Goal: Task Accomplishment & Management: Manage account settings

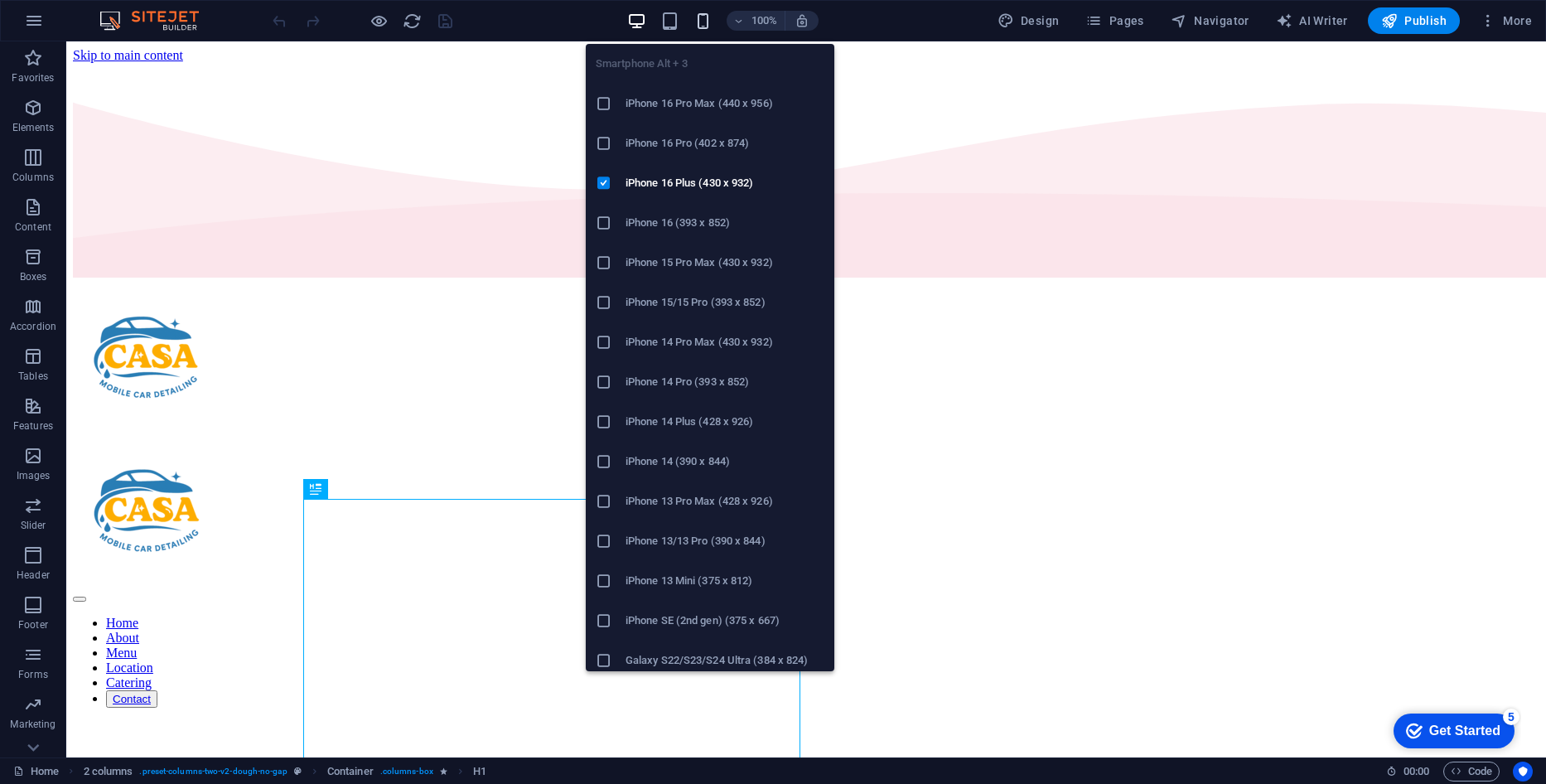
click at [707, 20] on icon "button" at bounding box center [702, 21] width 19 height 19
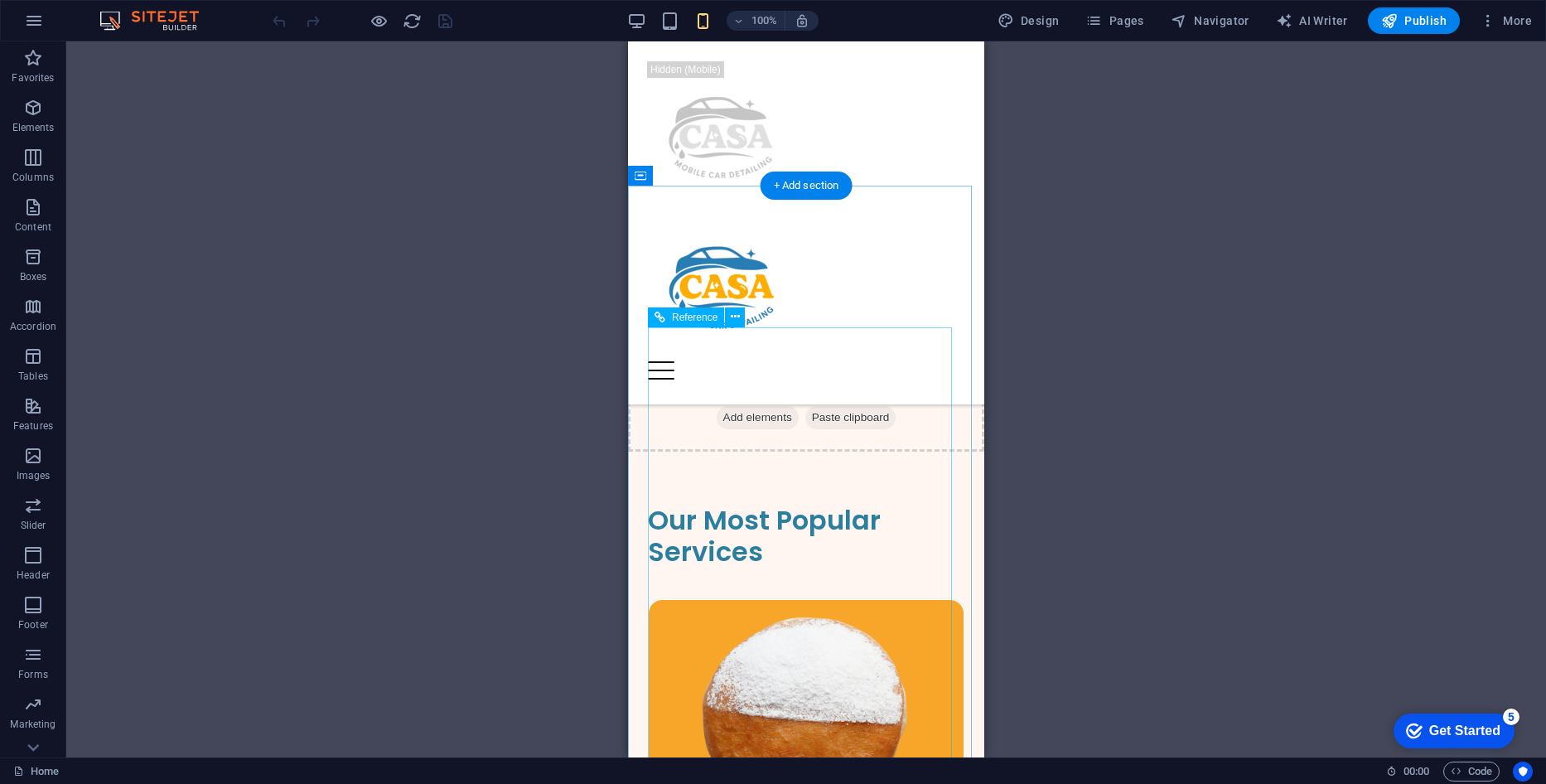
scroll to position [663, 0]
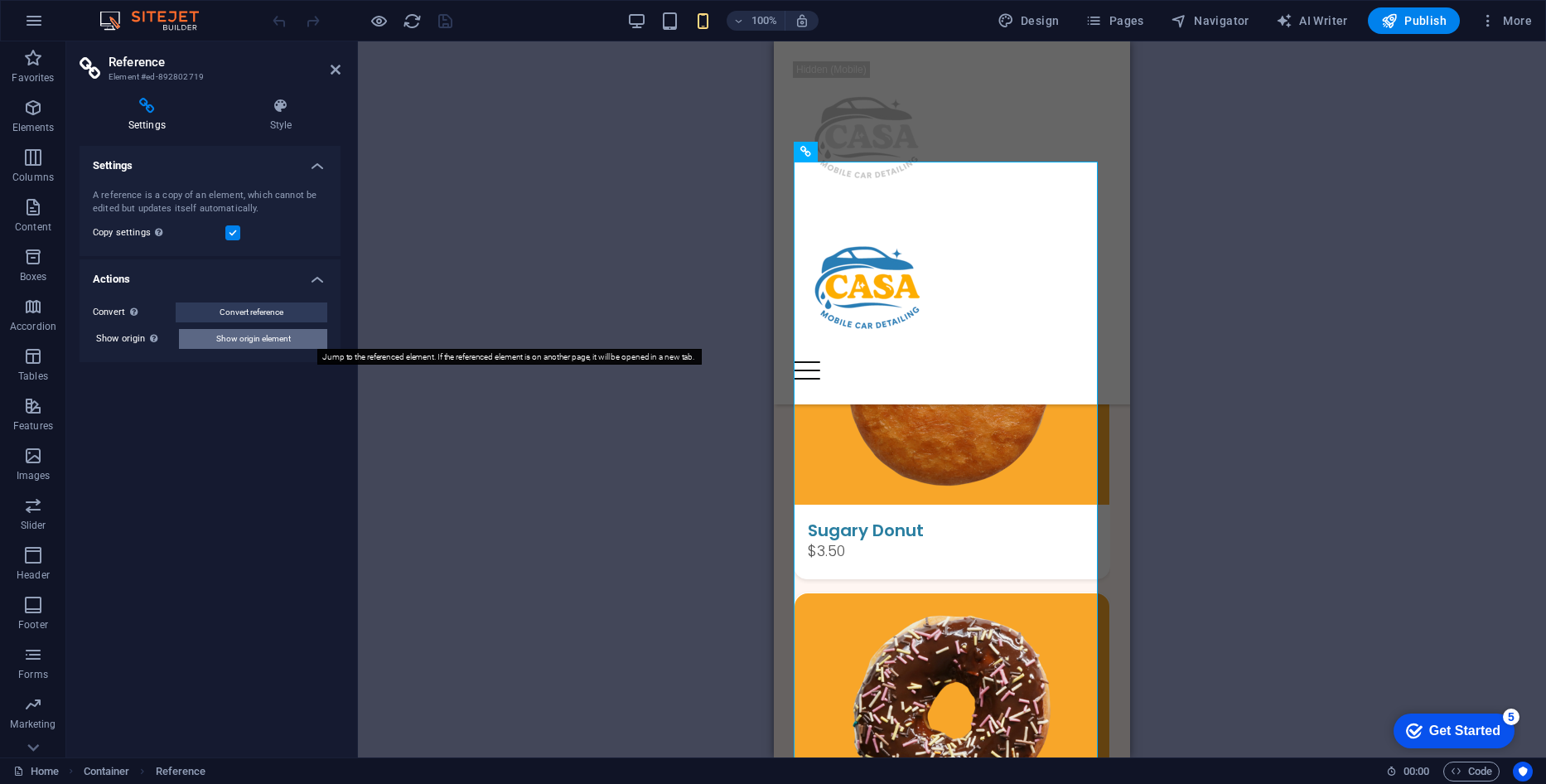
click at [244, 333] on span "Show origin element" at bounding box center [253, 339] width 74 height 20
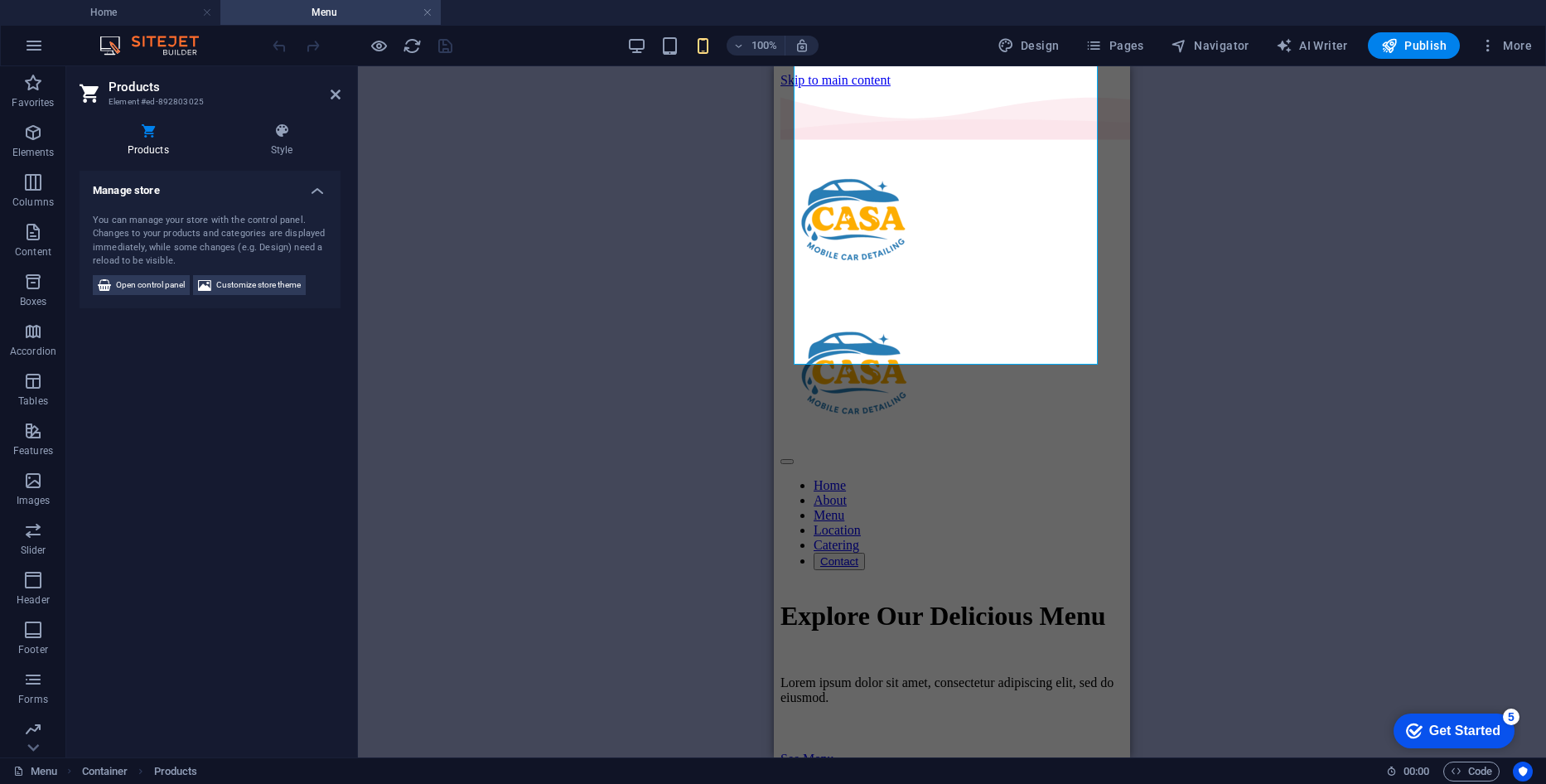
scroll to position [782, 0]
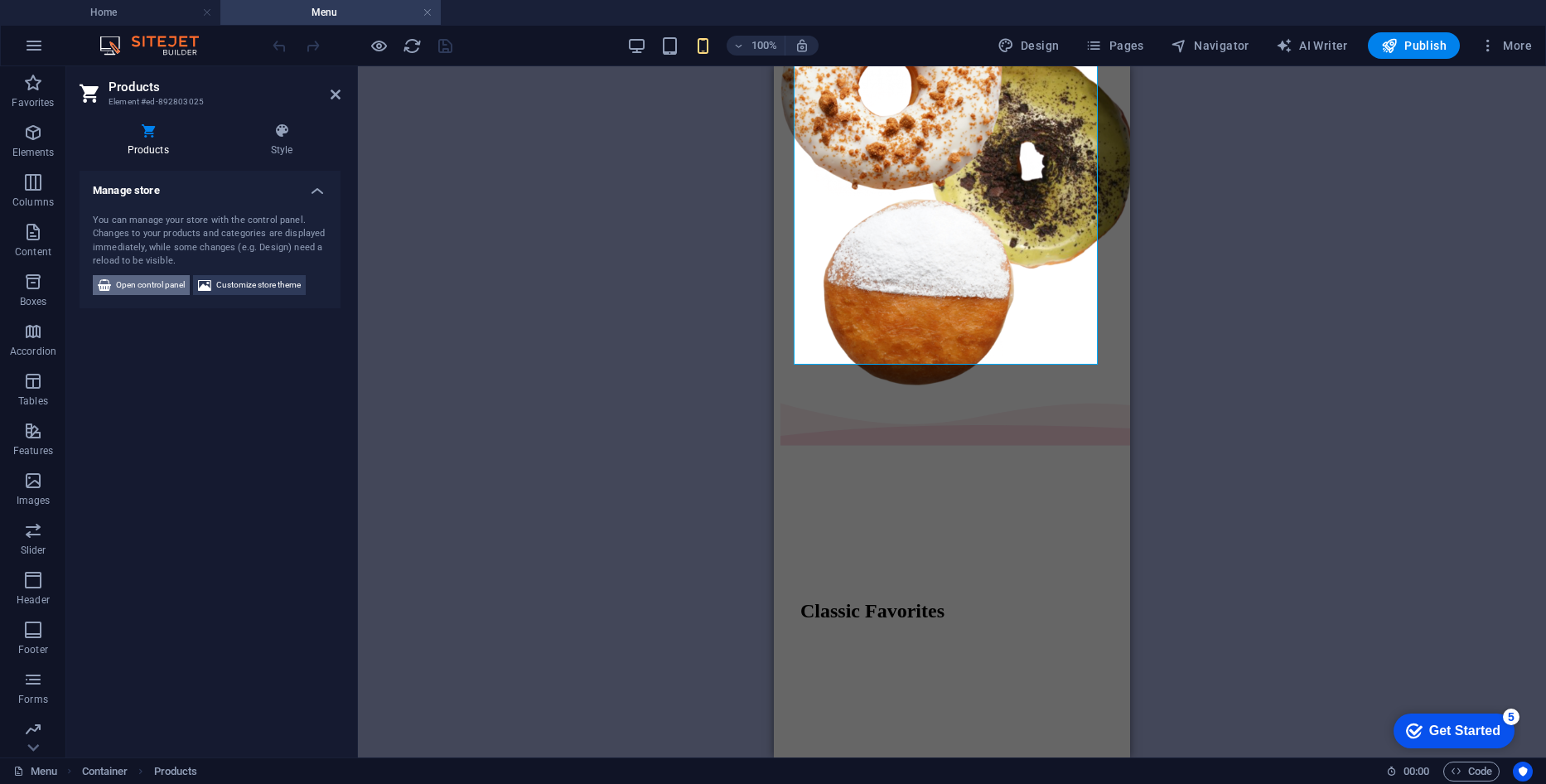
click at [150, 285] on span "Open control panel" at bounding box center [149, 285] width 69 height 20
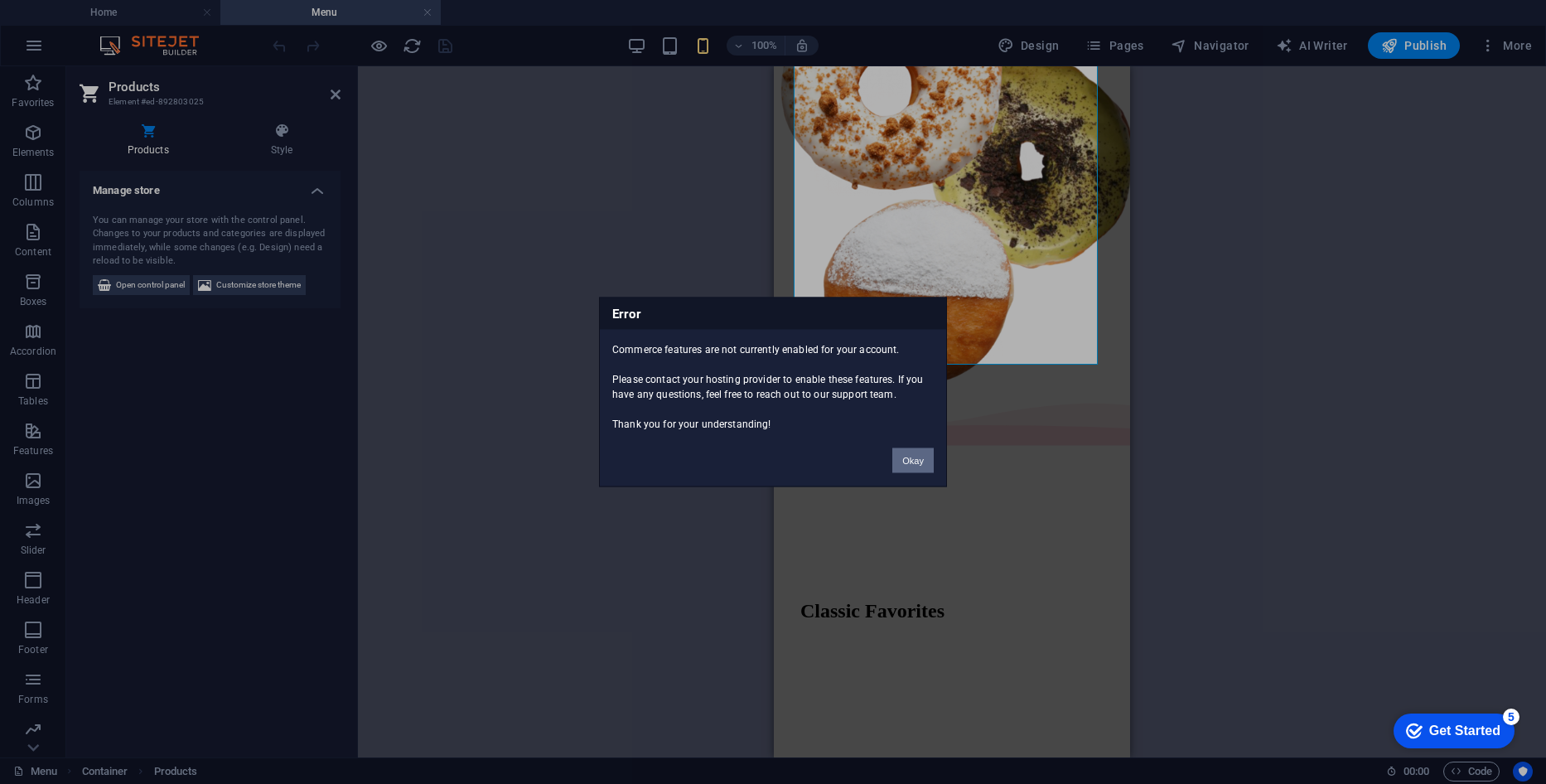
drag, startPoint x: 911, startPoint y: 458, endPoint x: 30, endPoint y: 330, distance: 890.2
click at [911, 458] on button "Okay" at bounding box center [912, 460] width 41 height 25
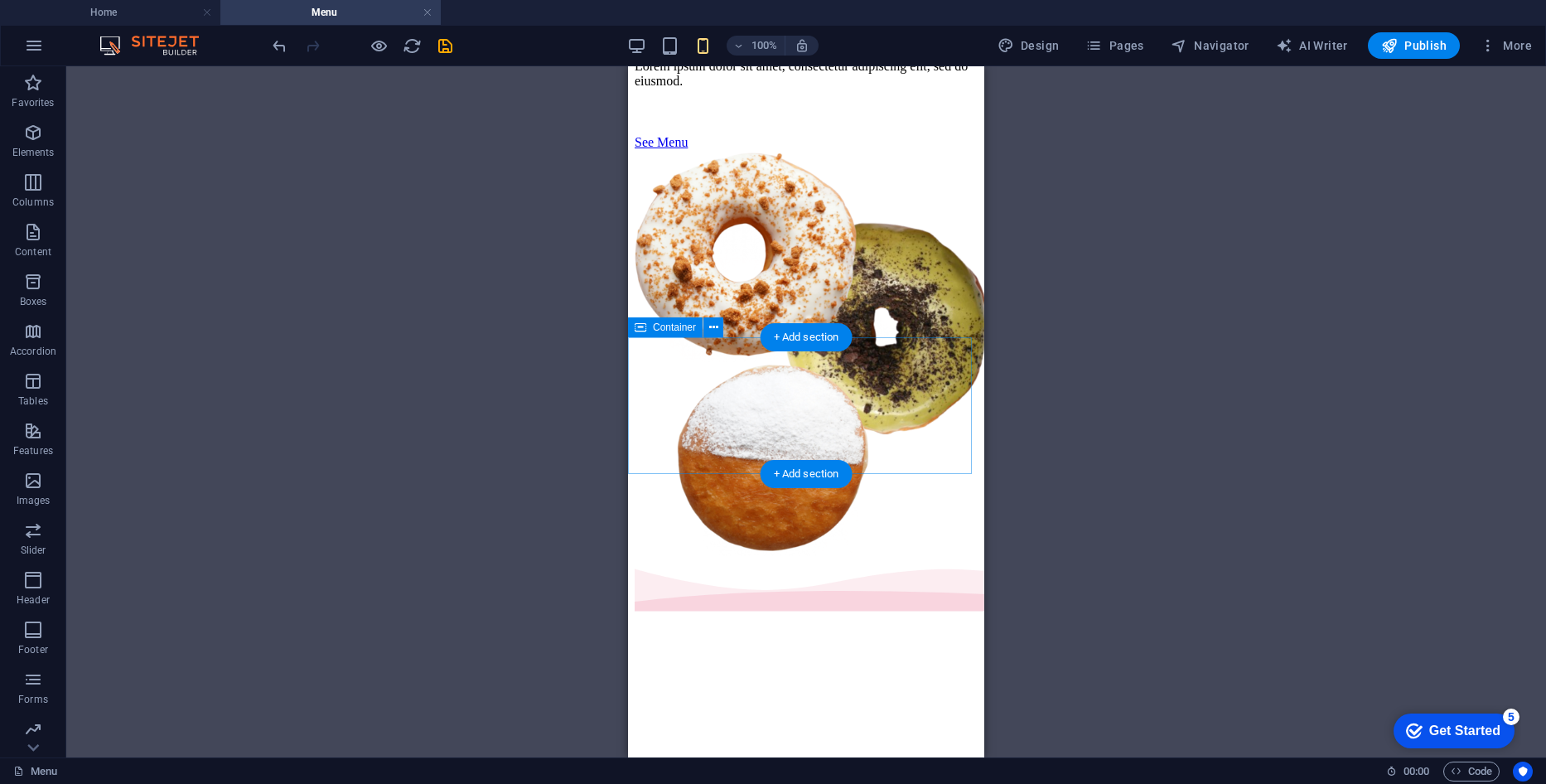
scroll to position [368, 0]
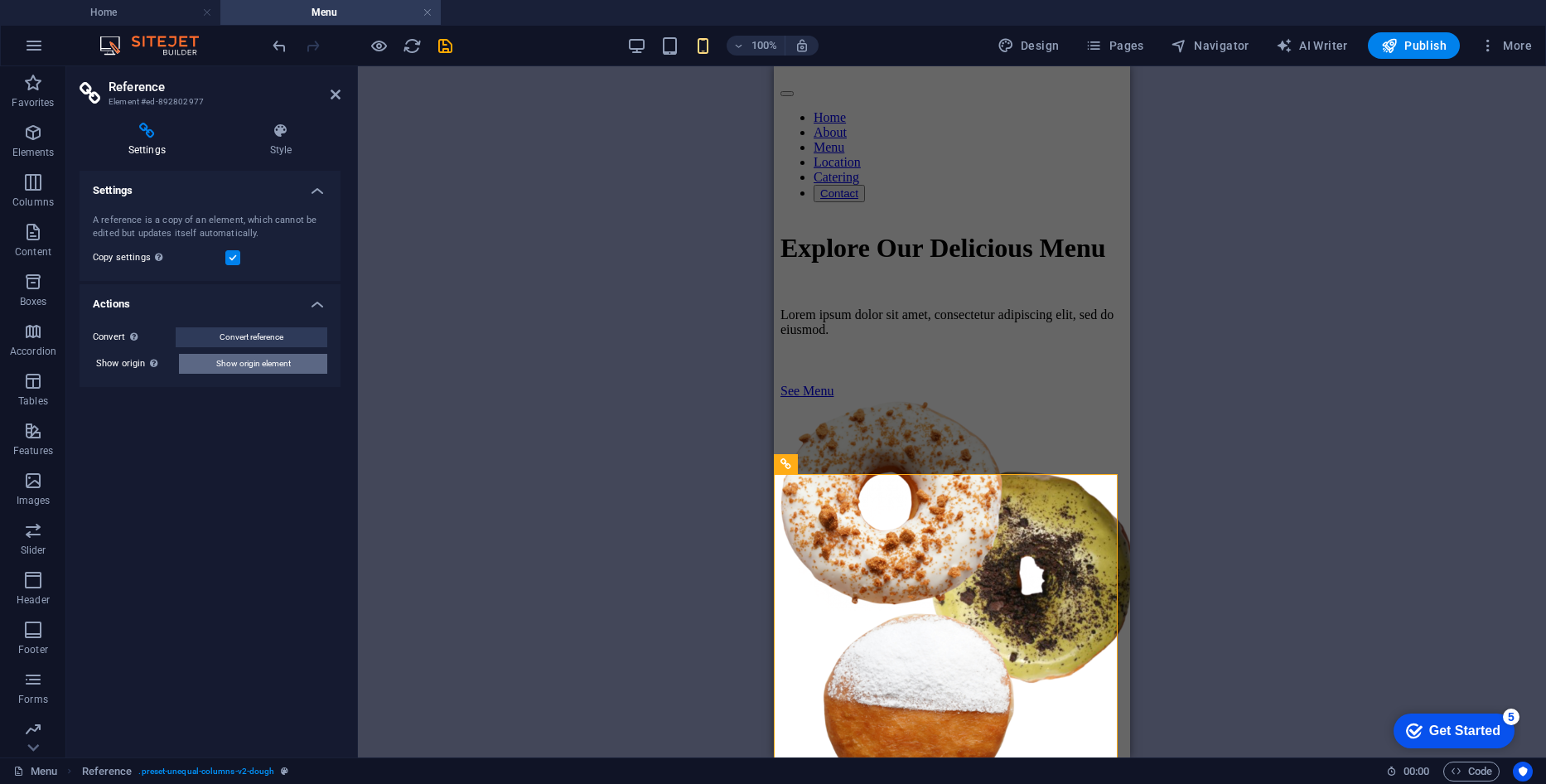
click at [273, 357] on span "Show origin element" at bounding box center [253, 364] width 74 height 20
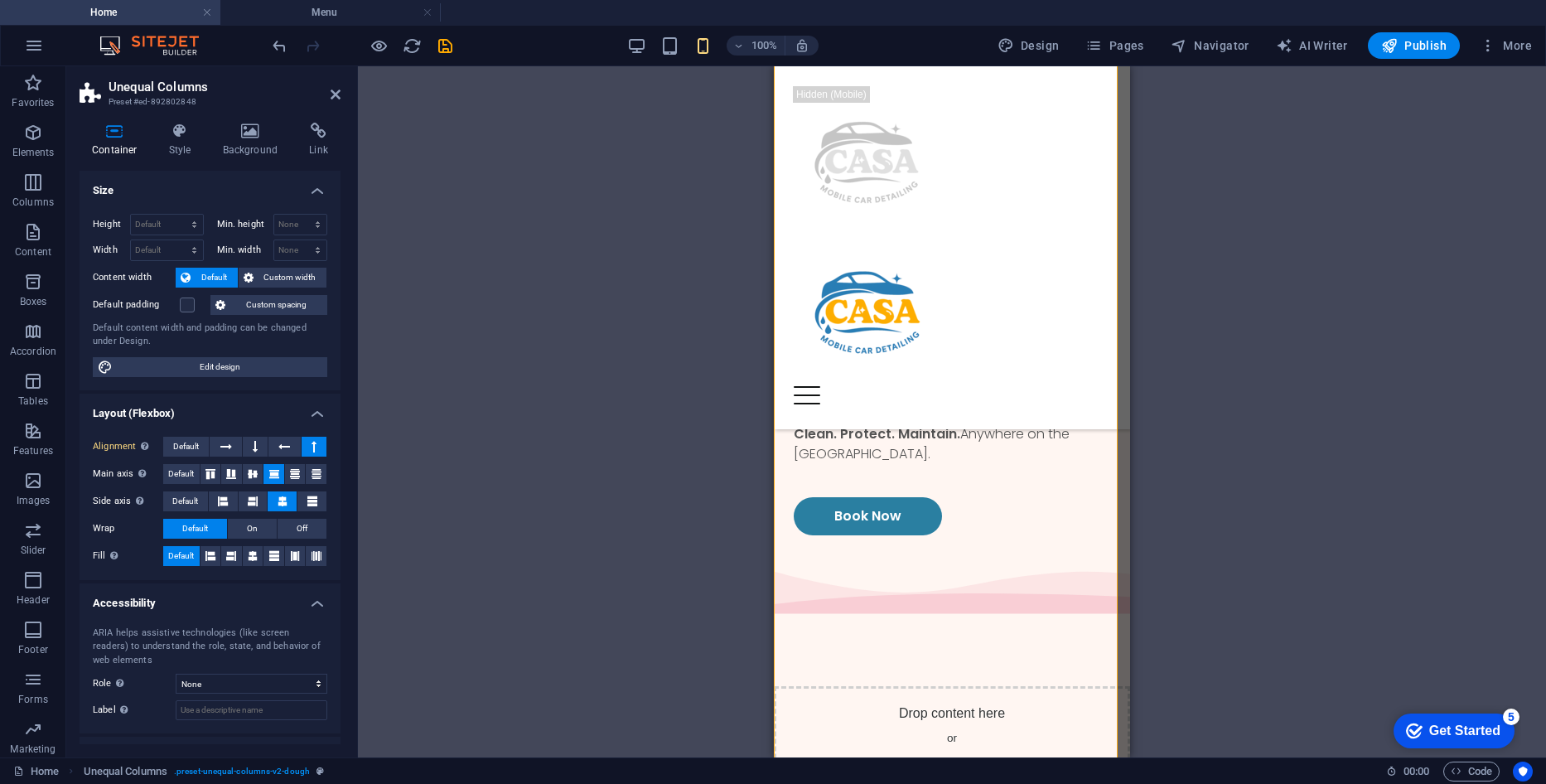
scroll to position [4508, 0]
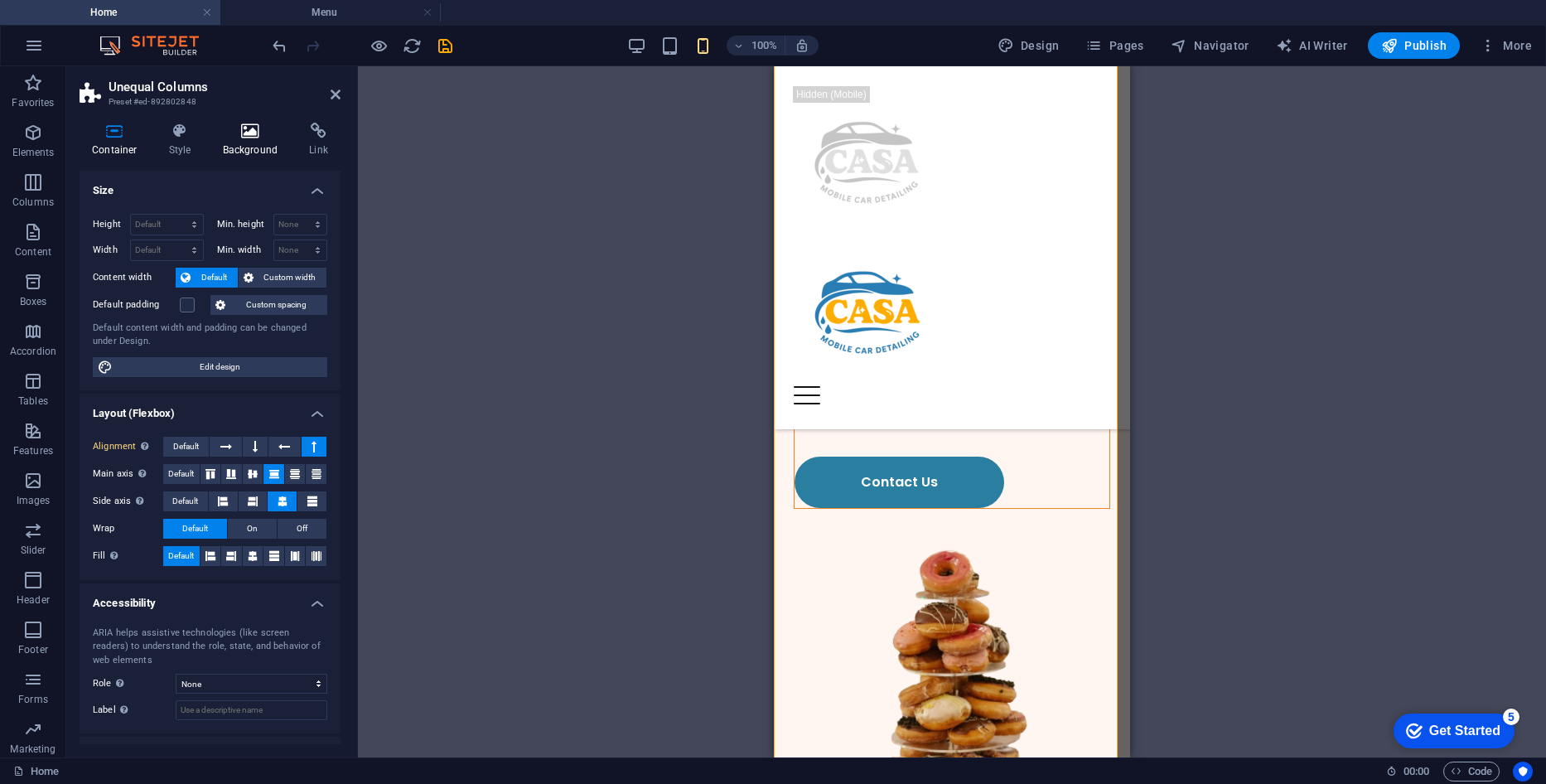
click at [240, 152] on h4 "Background" at bounding box center [253, 140] width 87 height 35
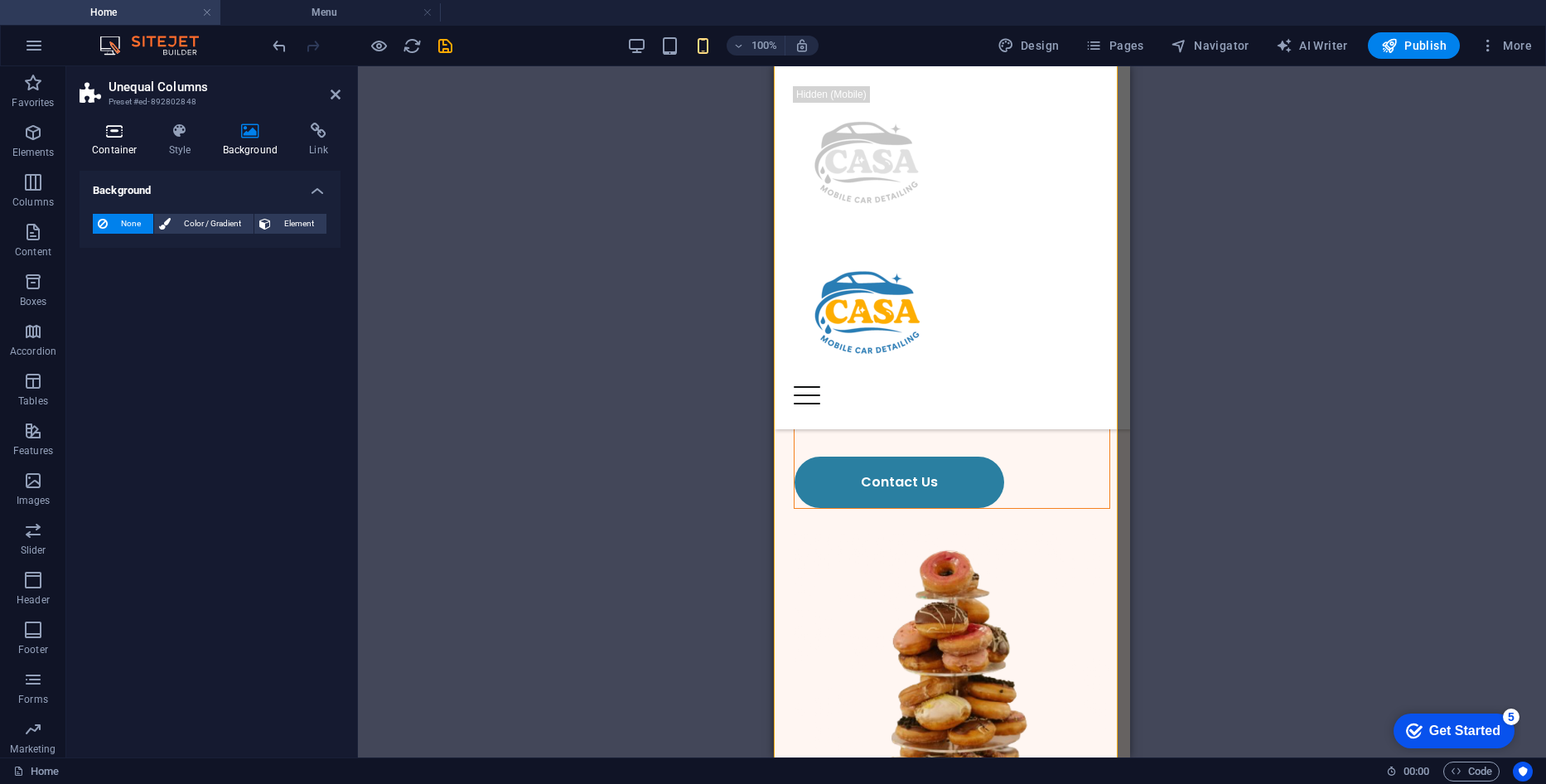
click at [138, 149] on h4 "Container" at bounding box center [118, 140] width 77 height 35
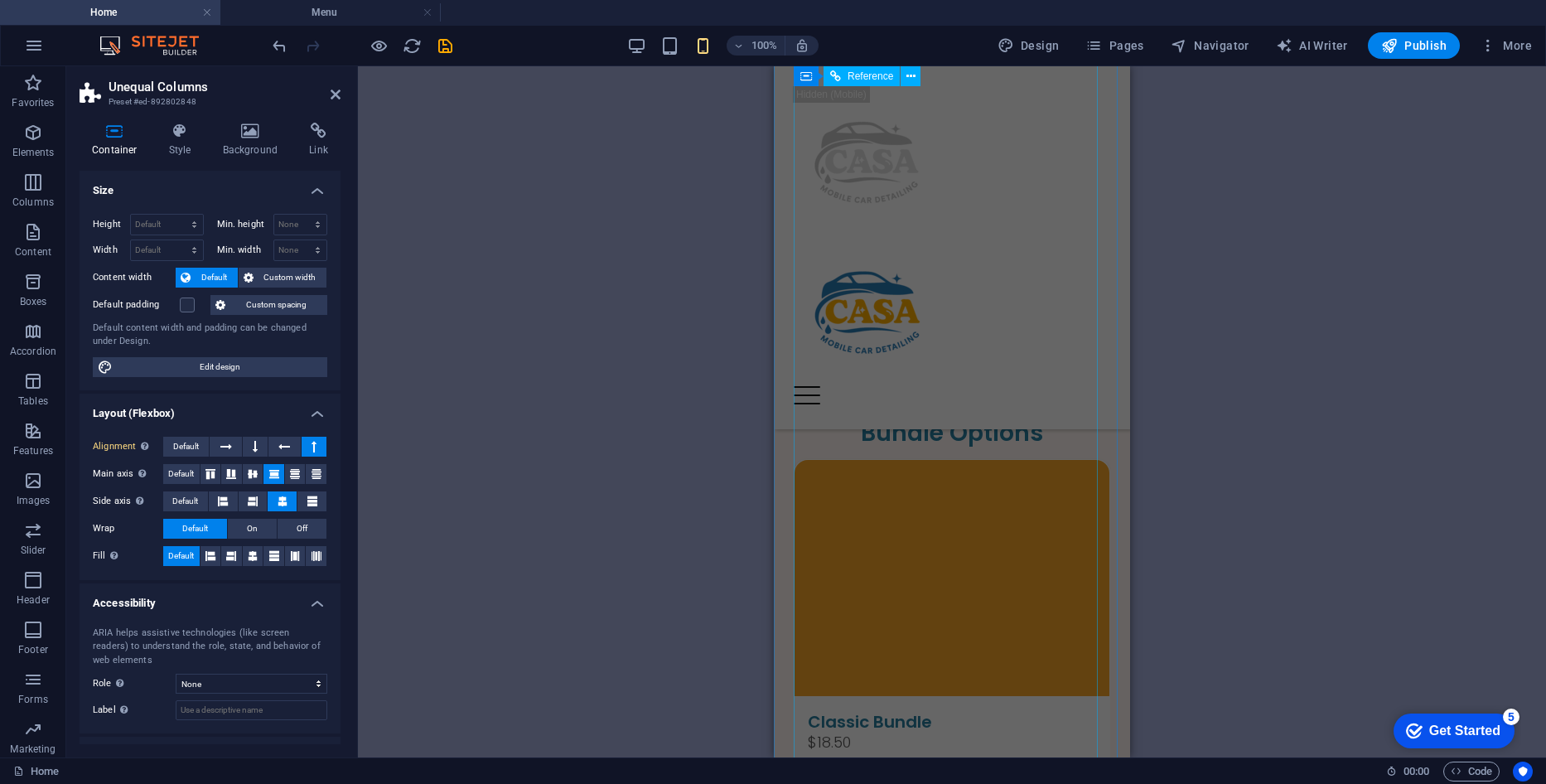
scroll to position [911, 0]
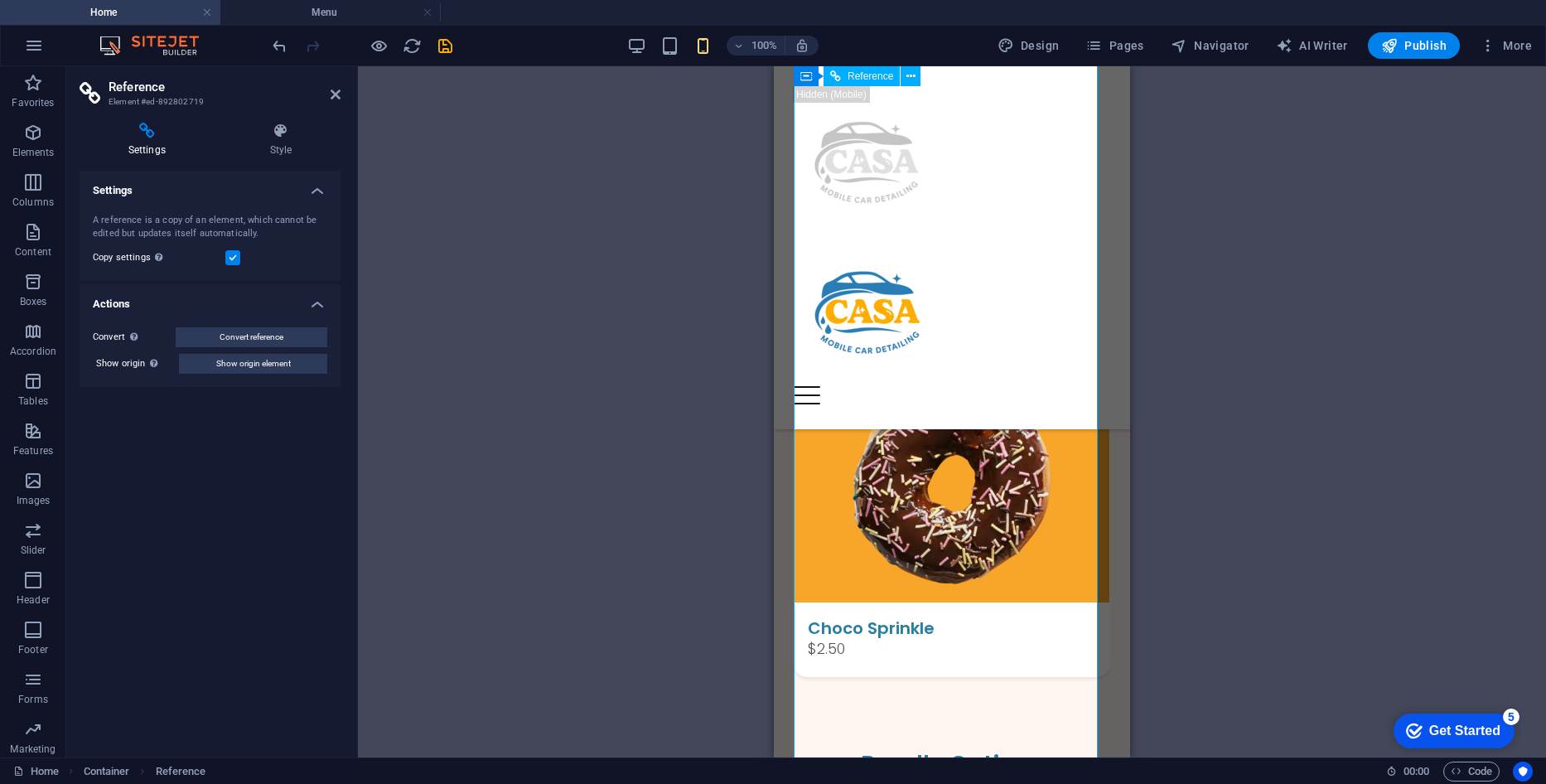
click at [286, 359] on span "Show origin element" at bounding box center [253, 364] width 74 height 20
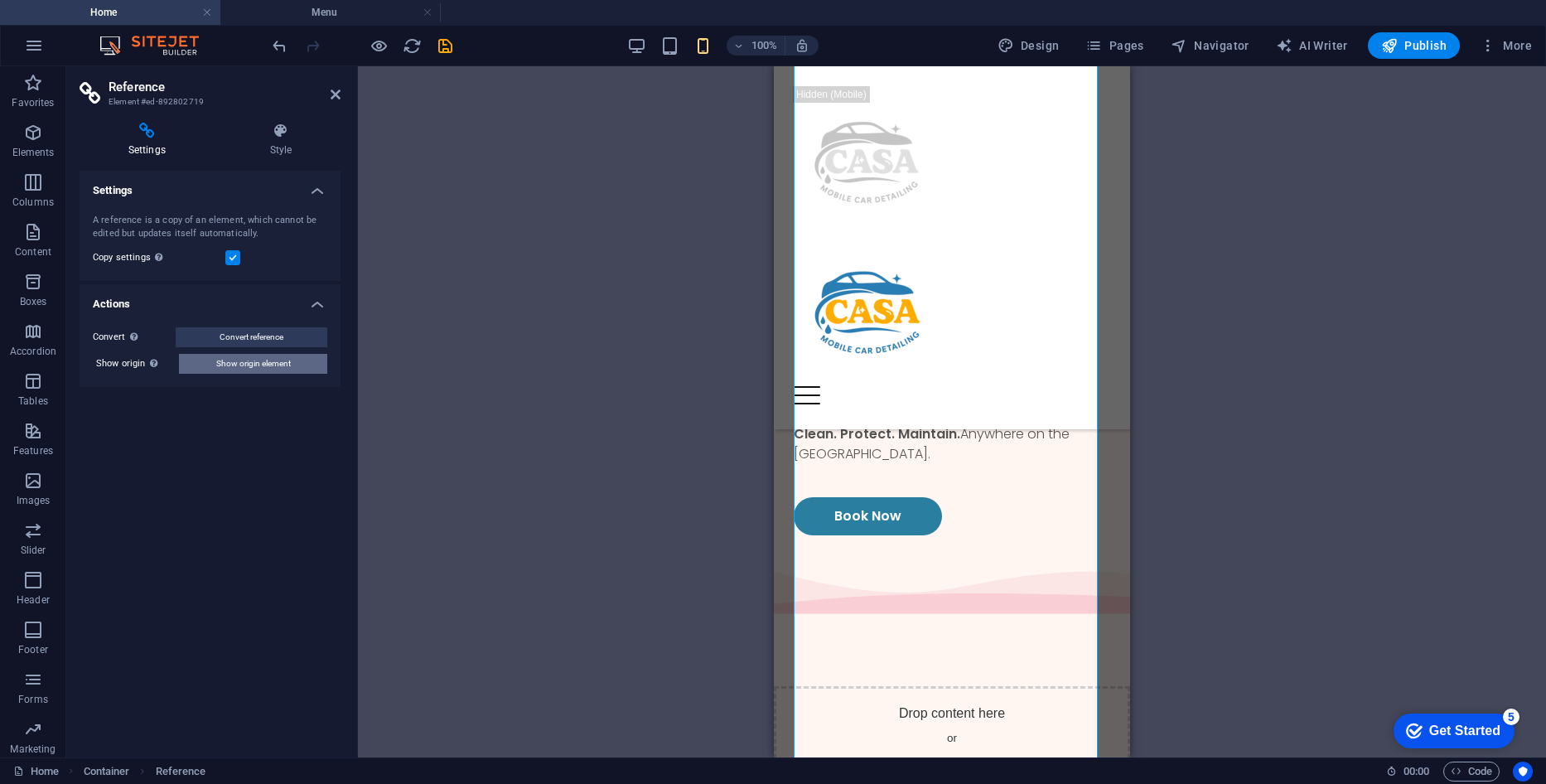
scroll to position [368, 0]
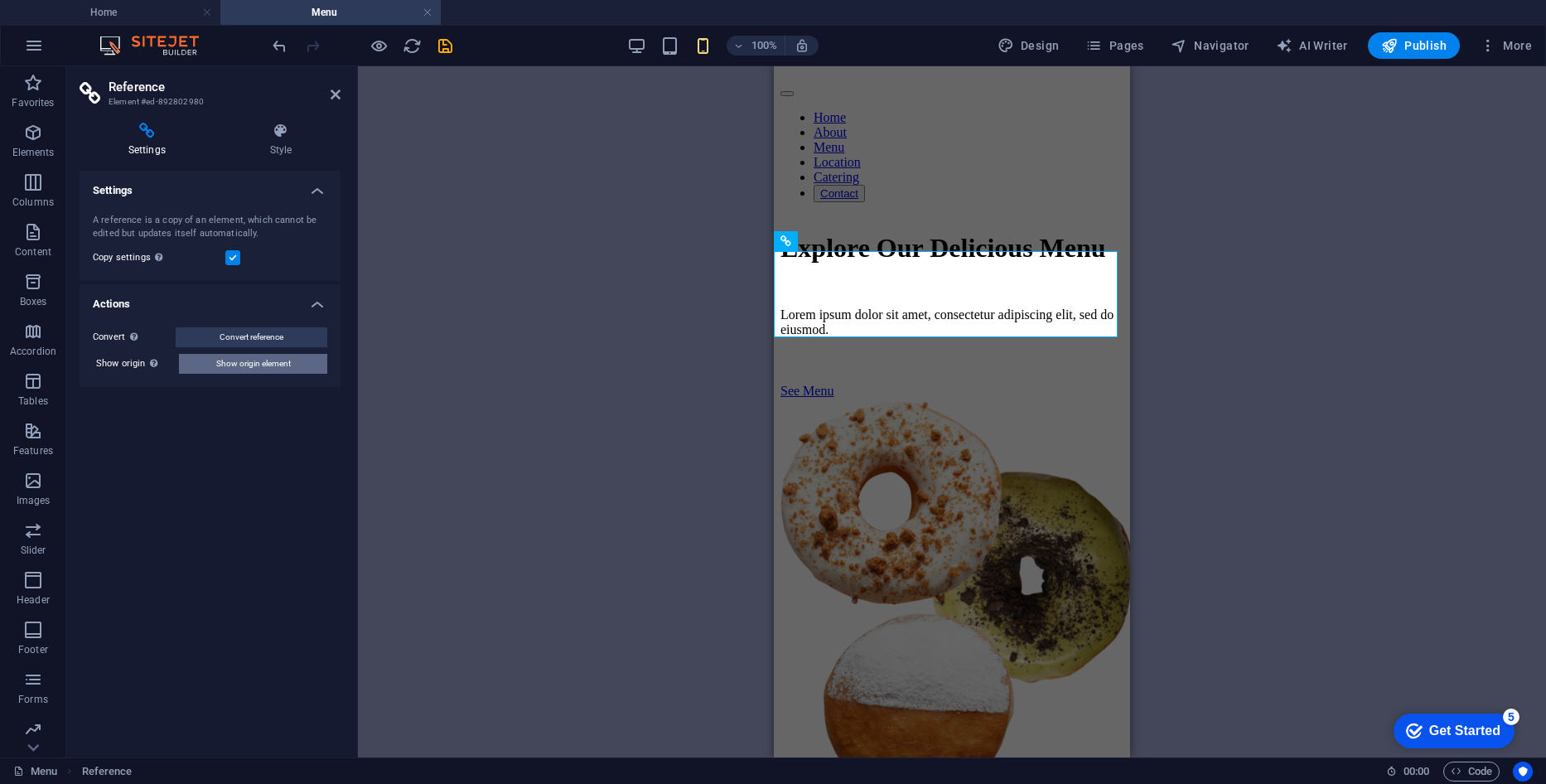
click at [279, 358] on span "Show origin element" at bounding box center [253, 364] width 74 height 20
select select "multiple-waves"
select select "vh"
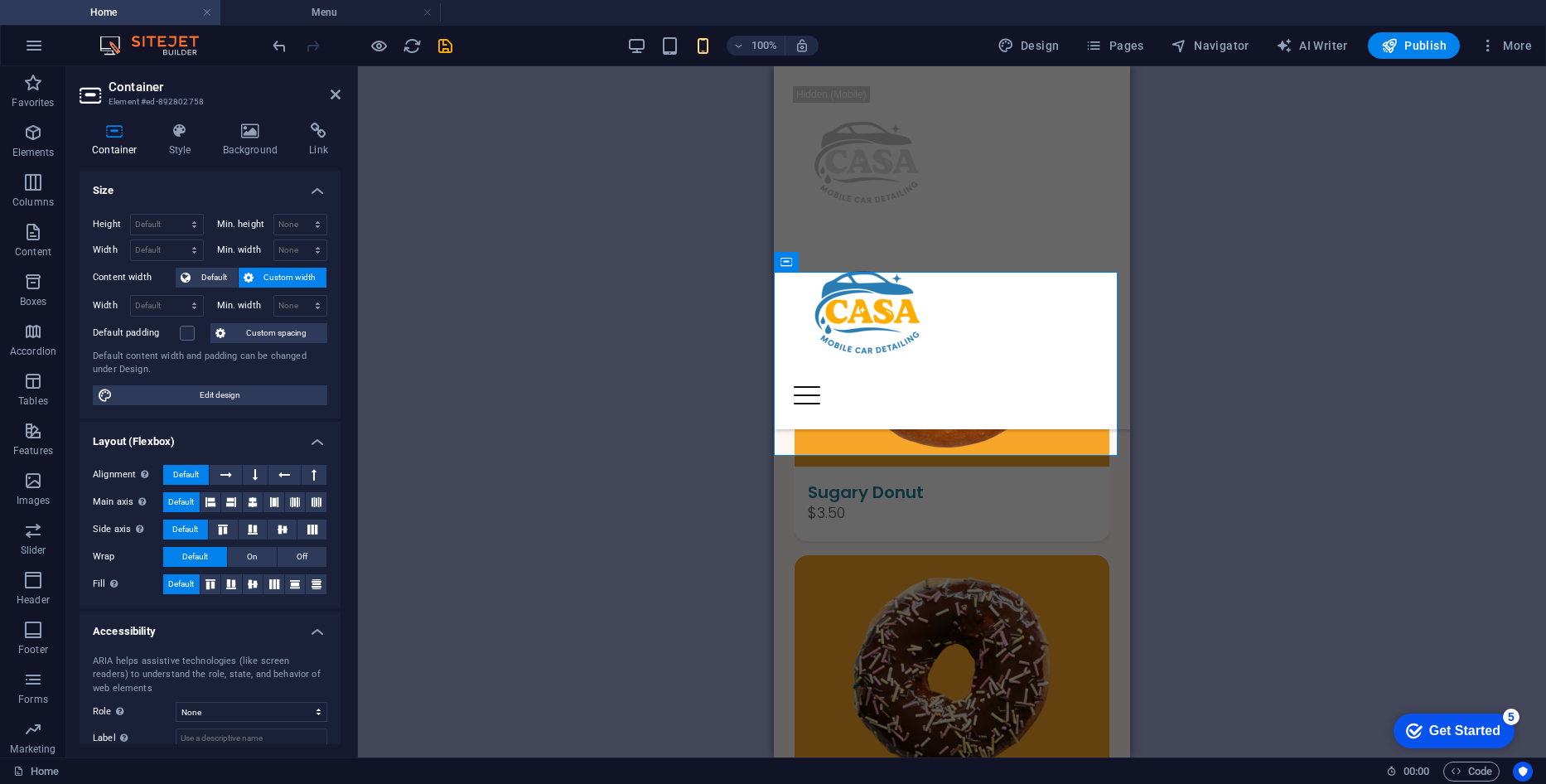
scroll to position [758, 0]
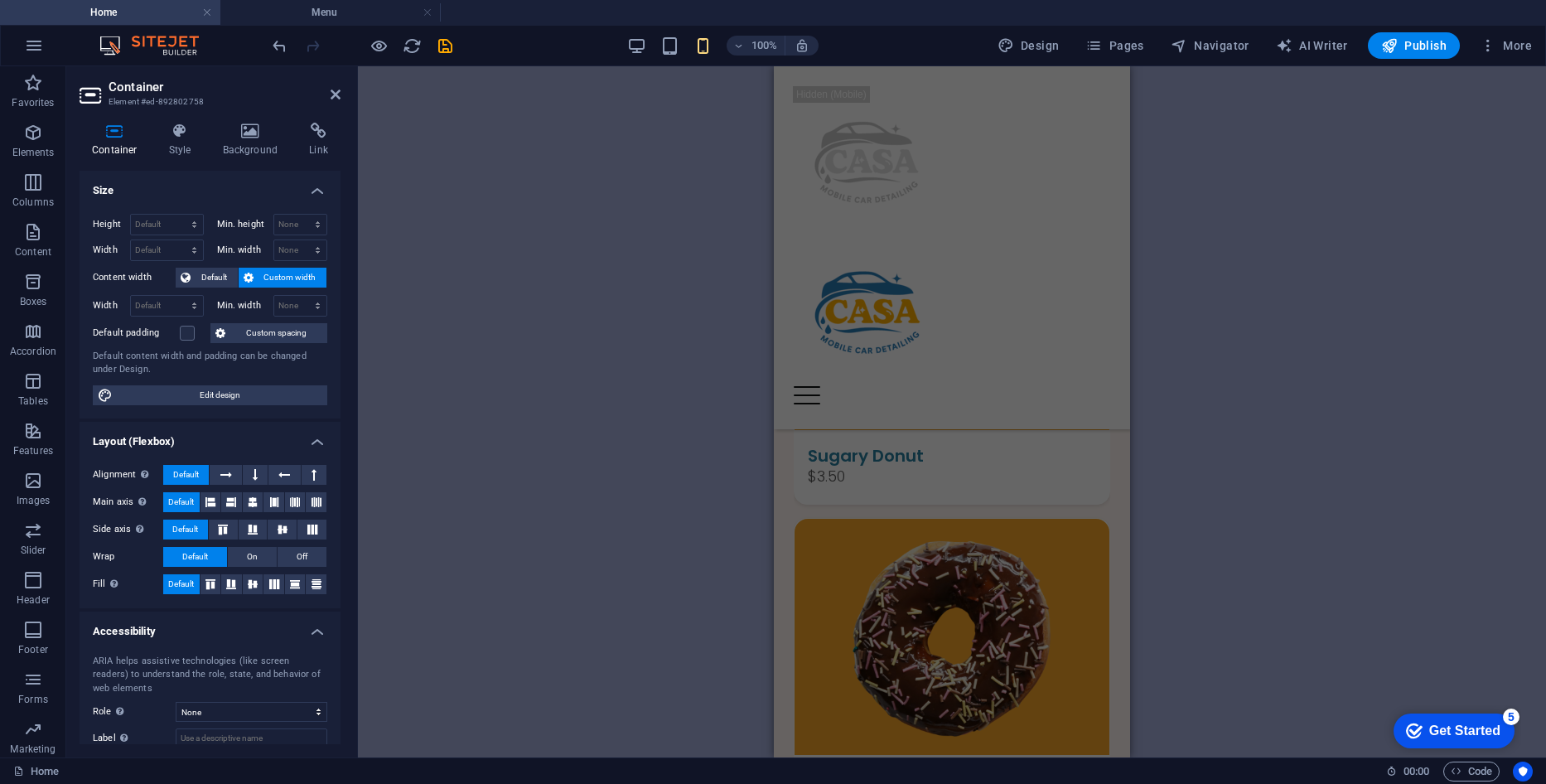
drag, startPoint x: 1124, startPoint y: 458, endPoint x: 1912, endPoint y: 285, distance: 806.8
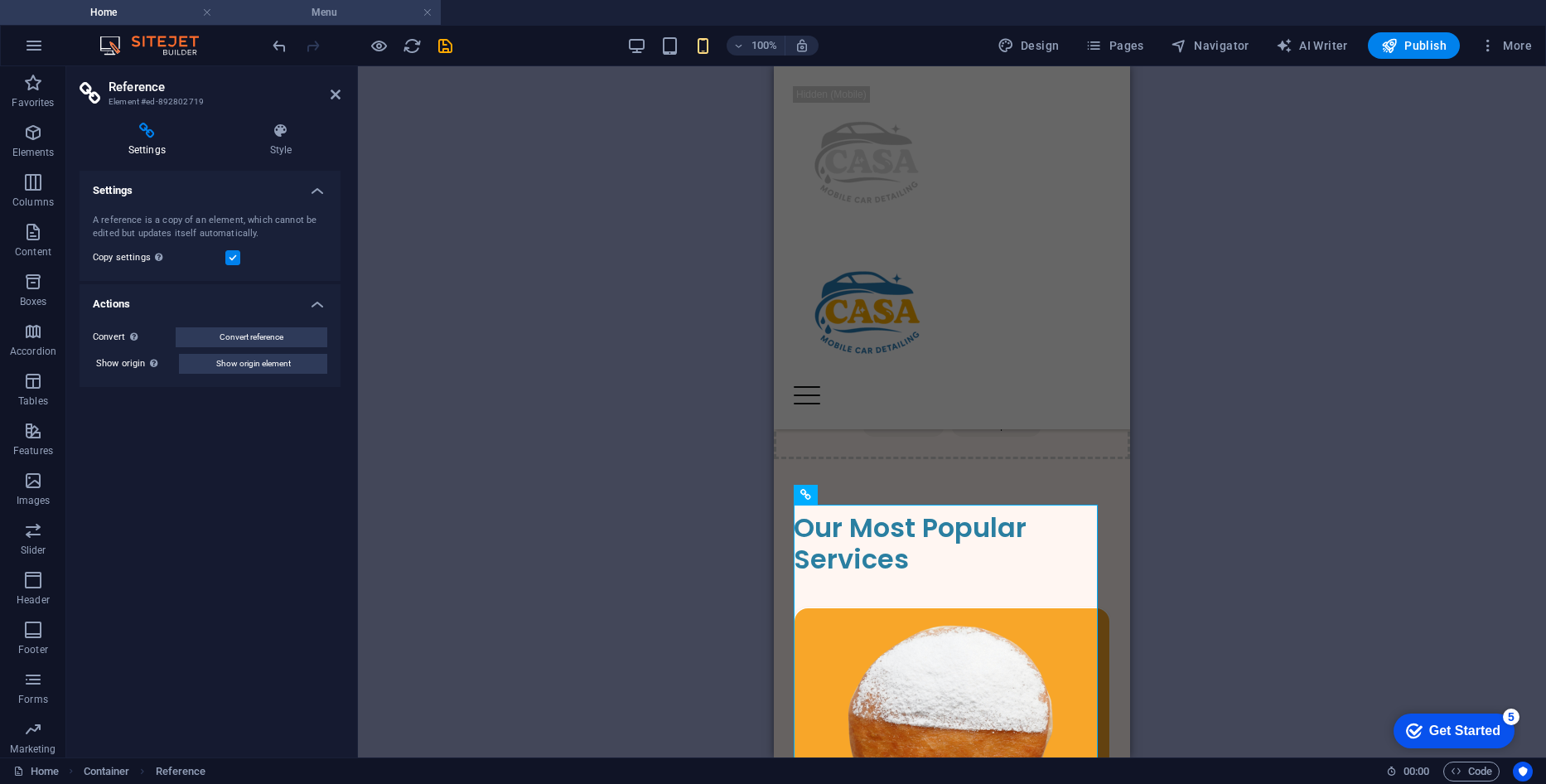
click at [375, 17] on h4 "Menu" at bounding box center [330, 13] width 220 height 18
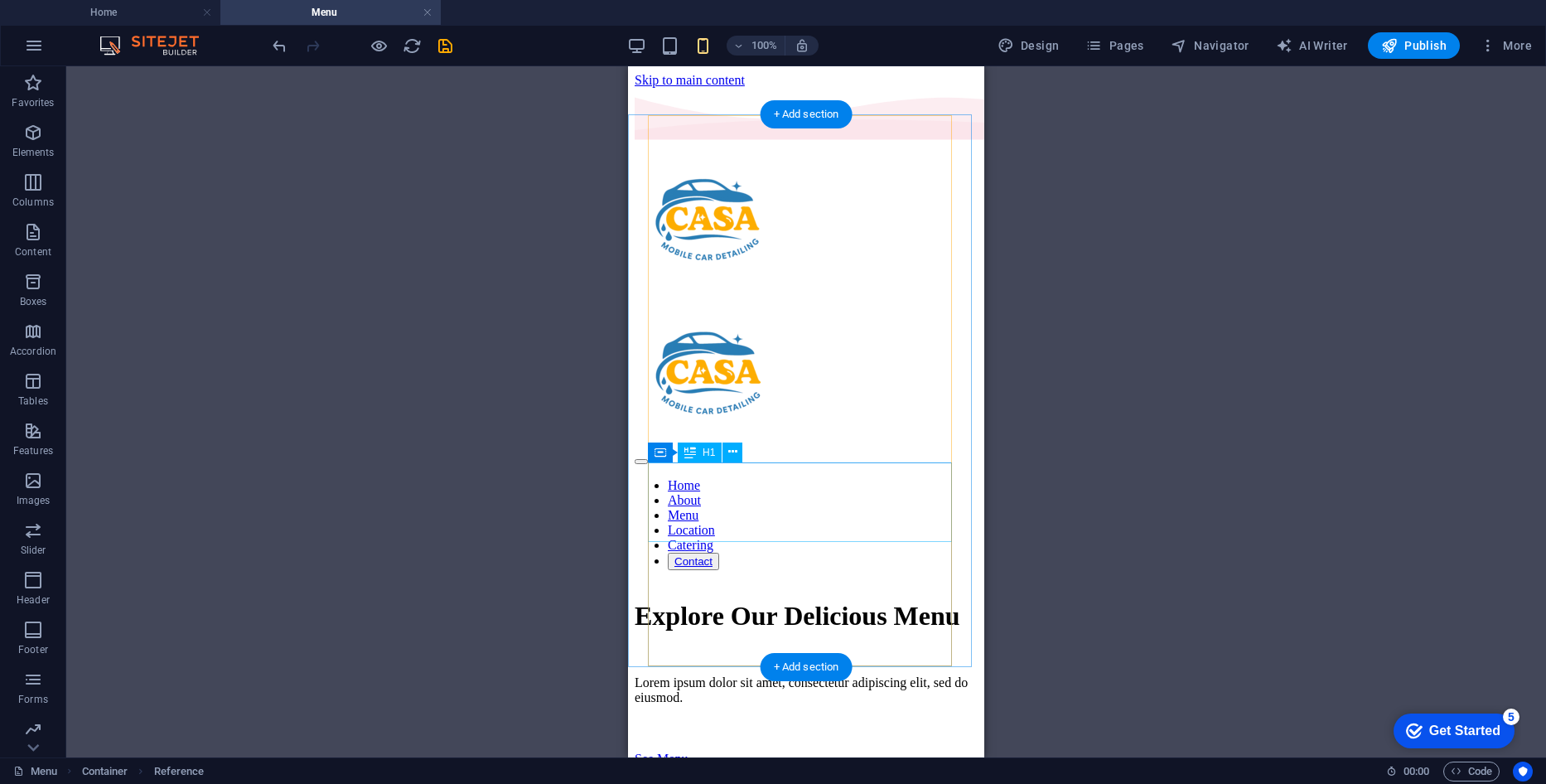
scroll to position [166, 0]
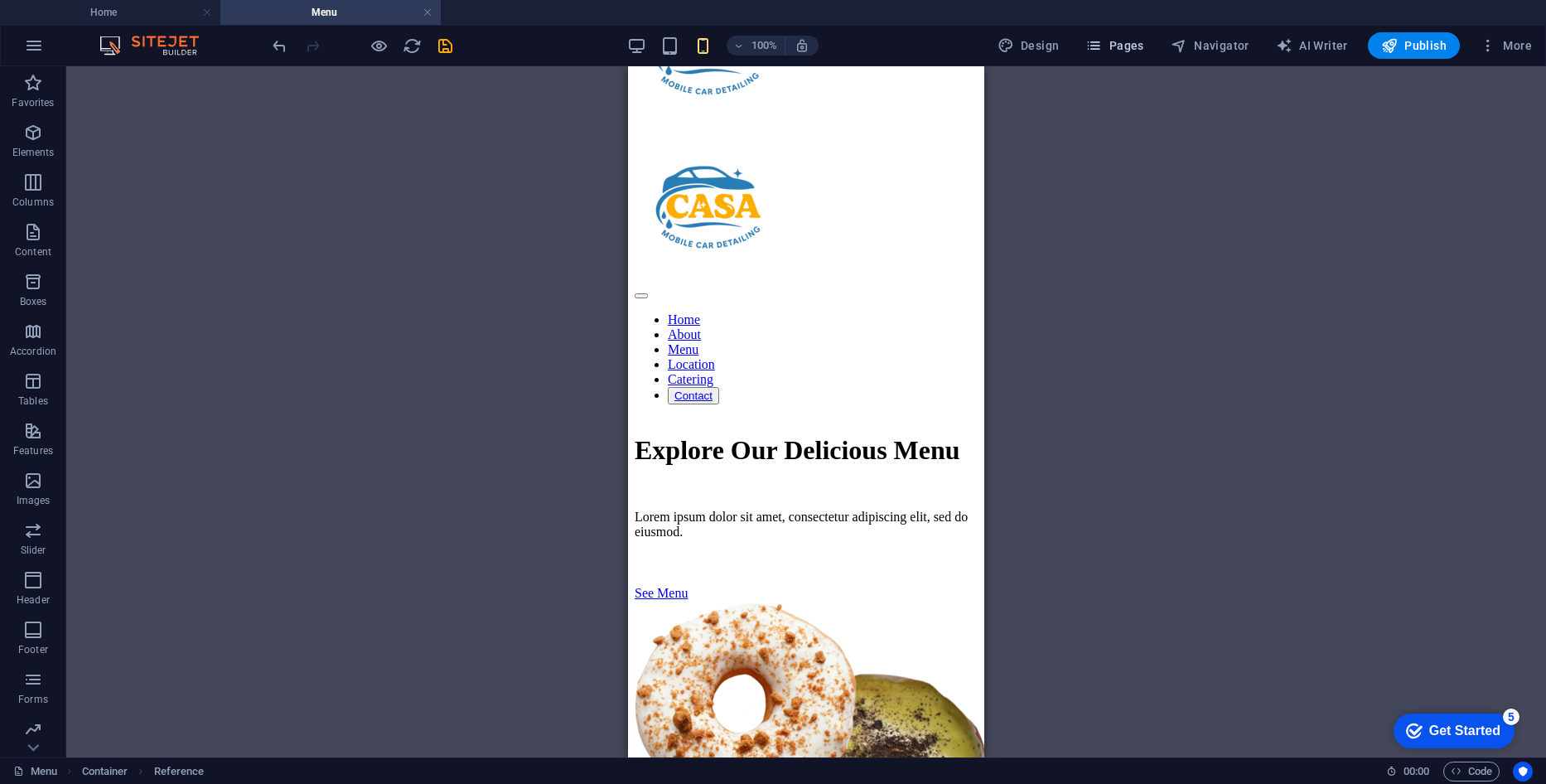
click at [1126, 56] on button "Pages" at bounding box center [1114, 45] width 72 height 27
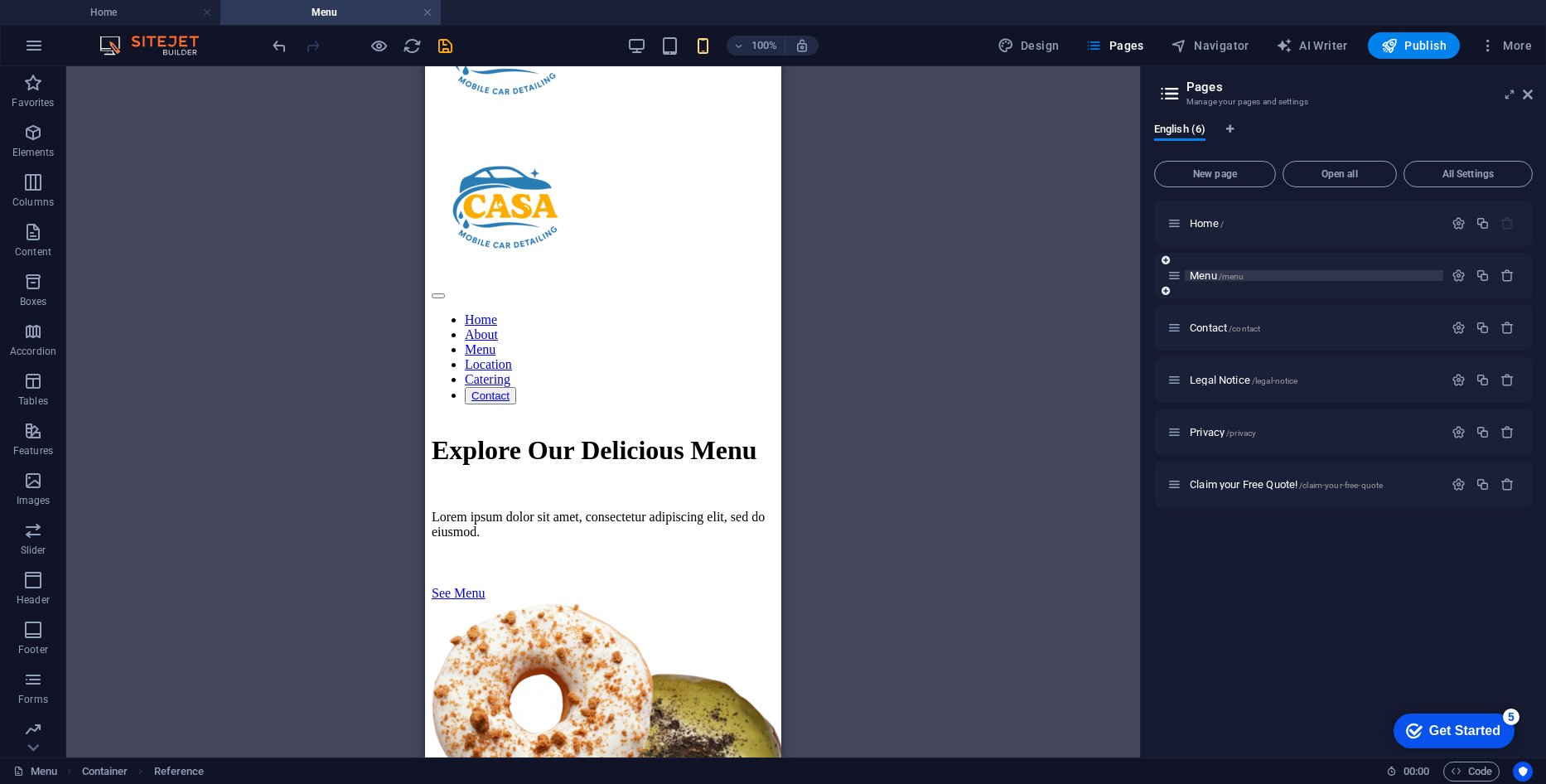
click at [1229, 275] on span "/menu" at bounding box center [1231, 276] width 26 height 9
click at [1206, 274] on span "Menu /menu" at bounding box center [1216, 276] width 54 height 13
click at [1242, 484] on span "Claim your Free Quote! /claim-your-free-quote" at bounding box center [1286, 484] width 193 height 13
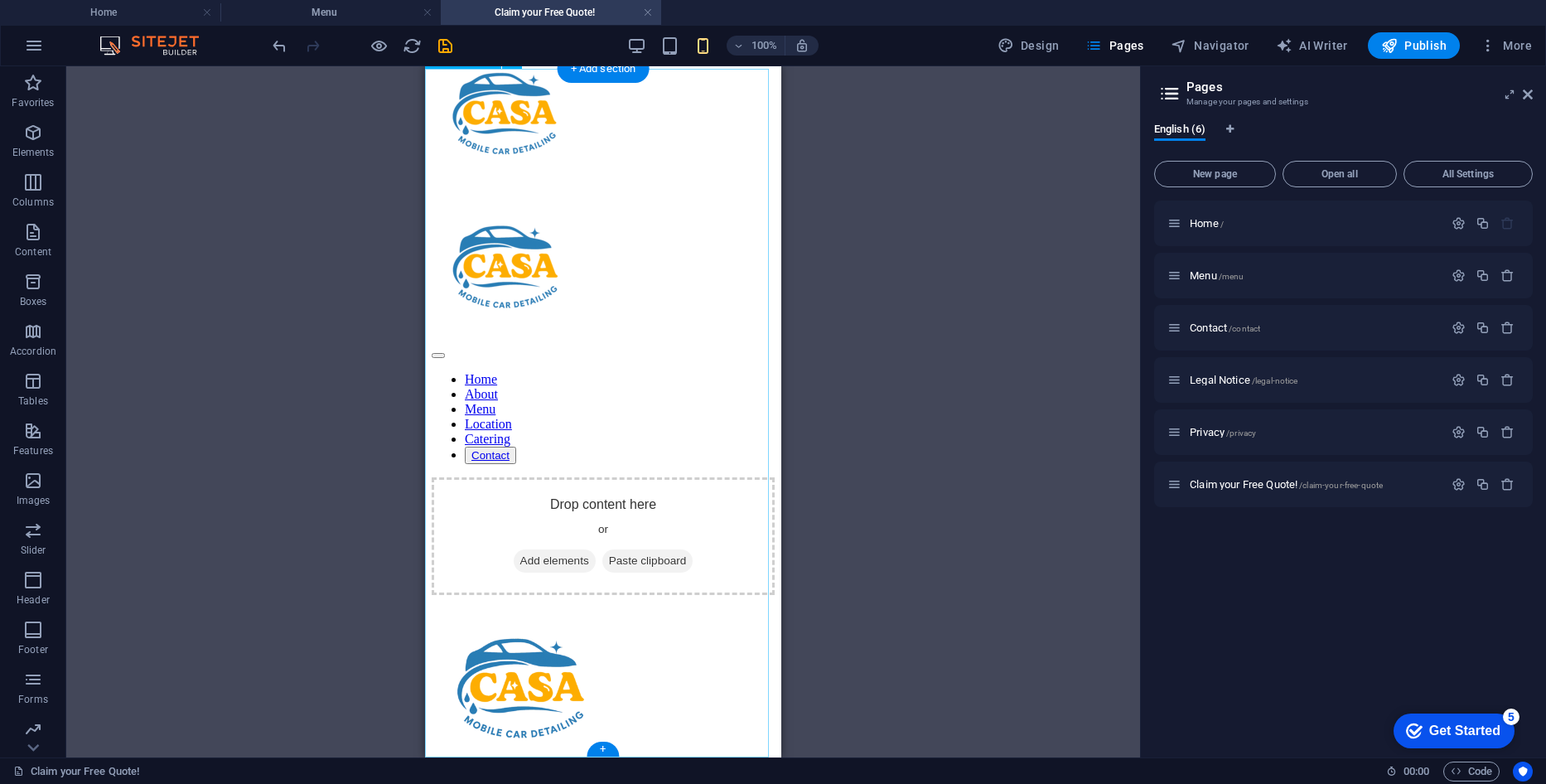
scroll to position [0, 0]
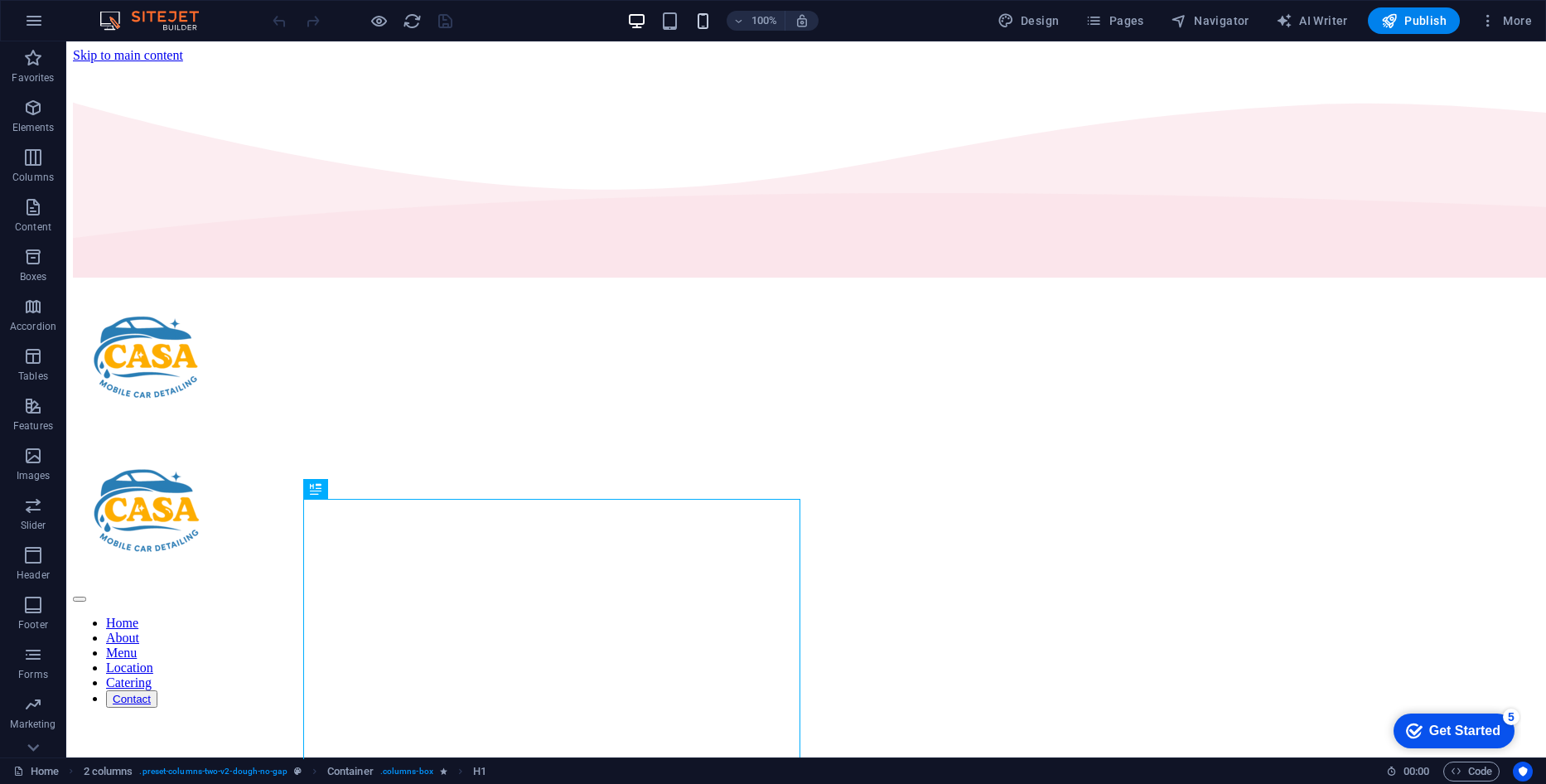
click at [705, 24] on icon "button" at bounding box center [702, 21] width 19 height 19
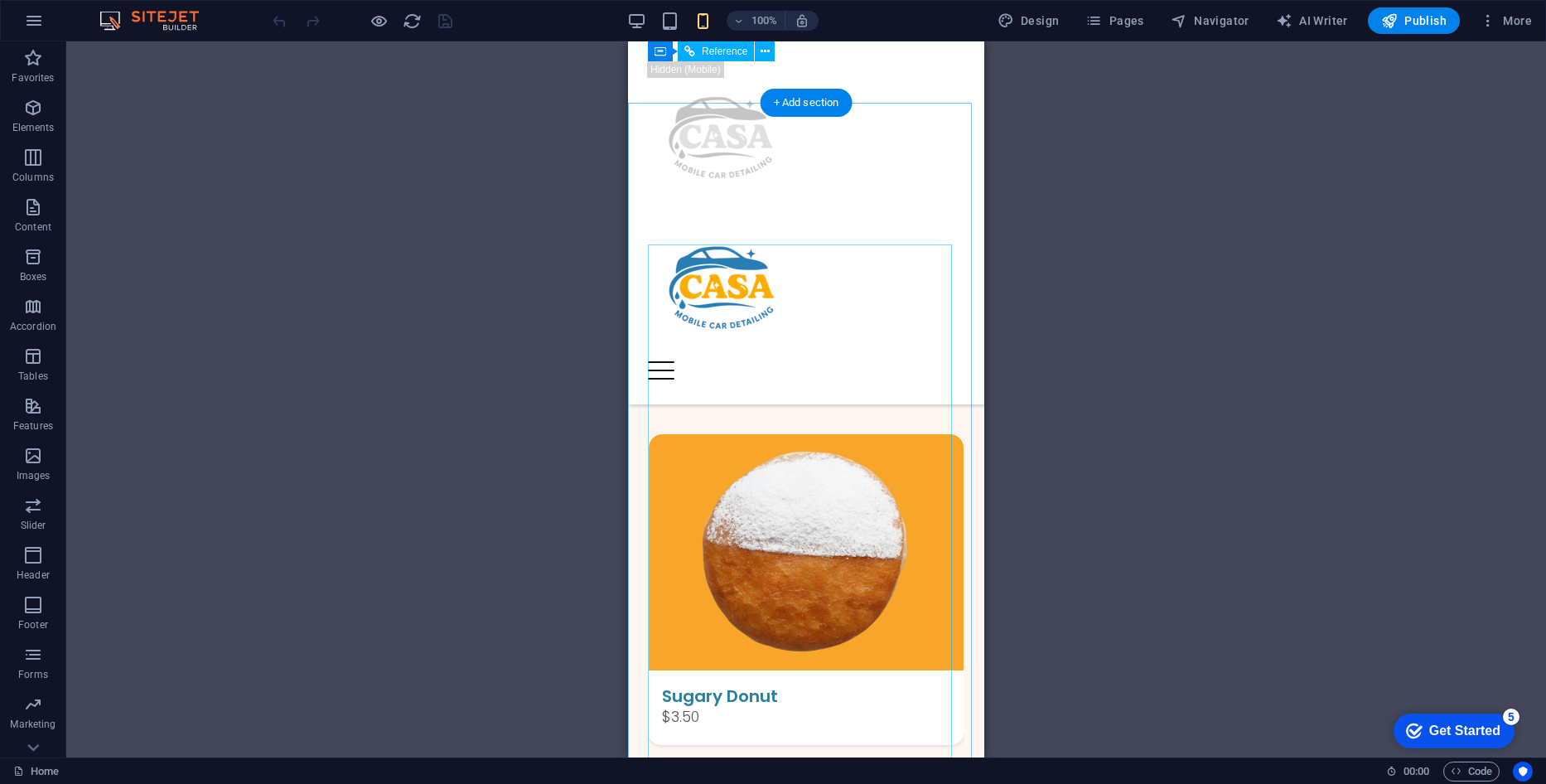
scroll to position [414, 0]
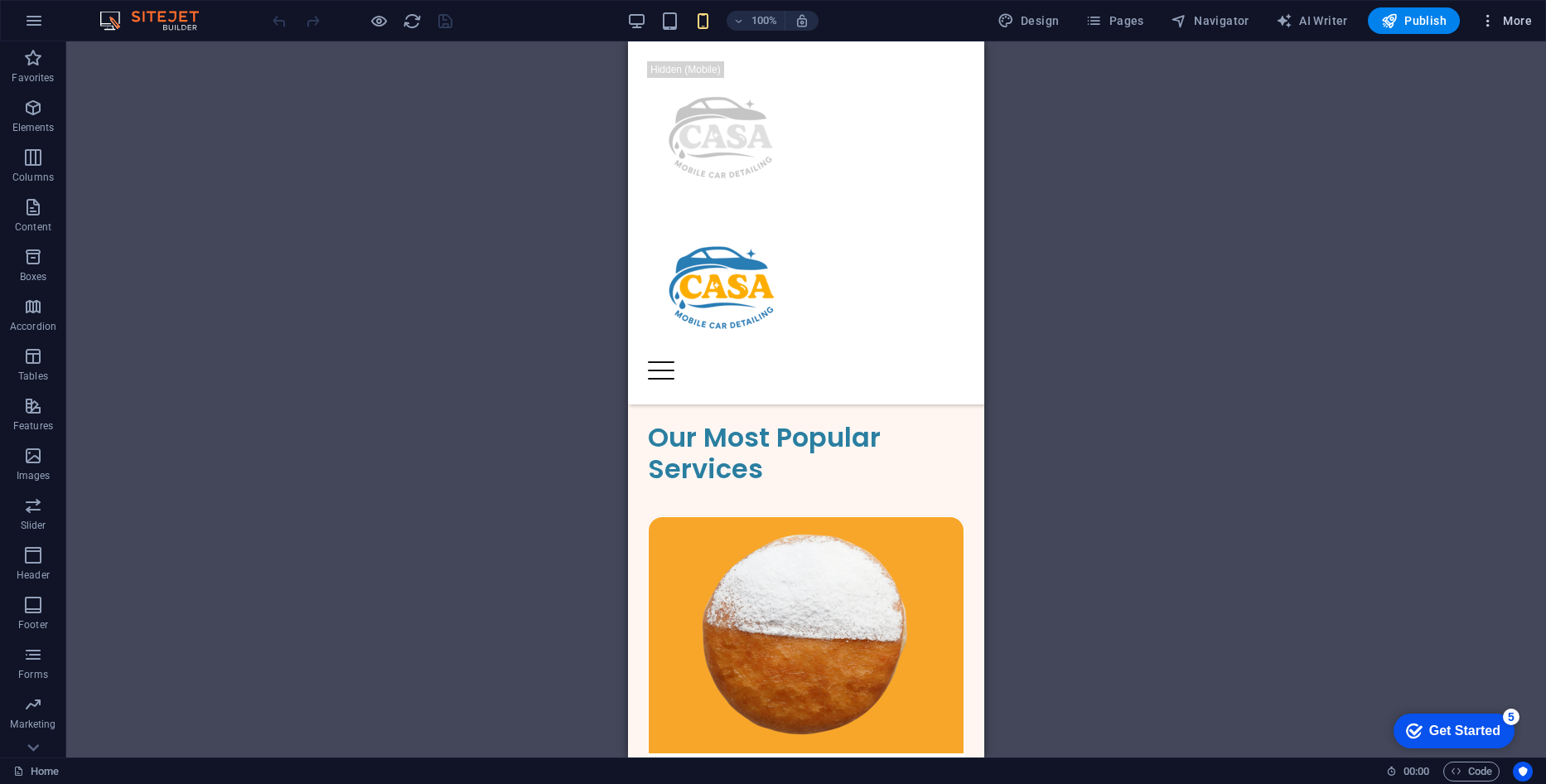
click at [1502, 19] on span "More" at bounding box center [1505, 21] width 52 height 17
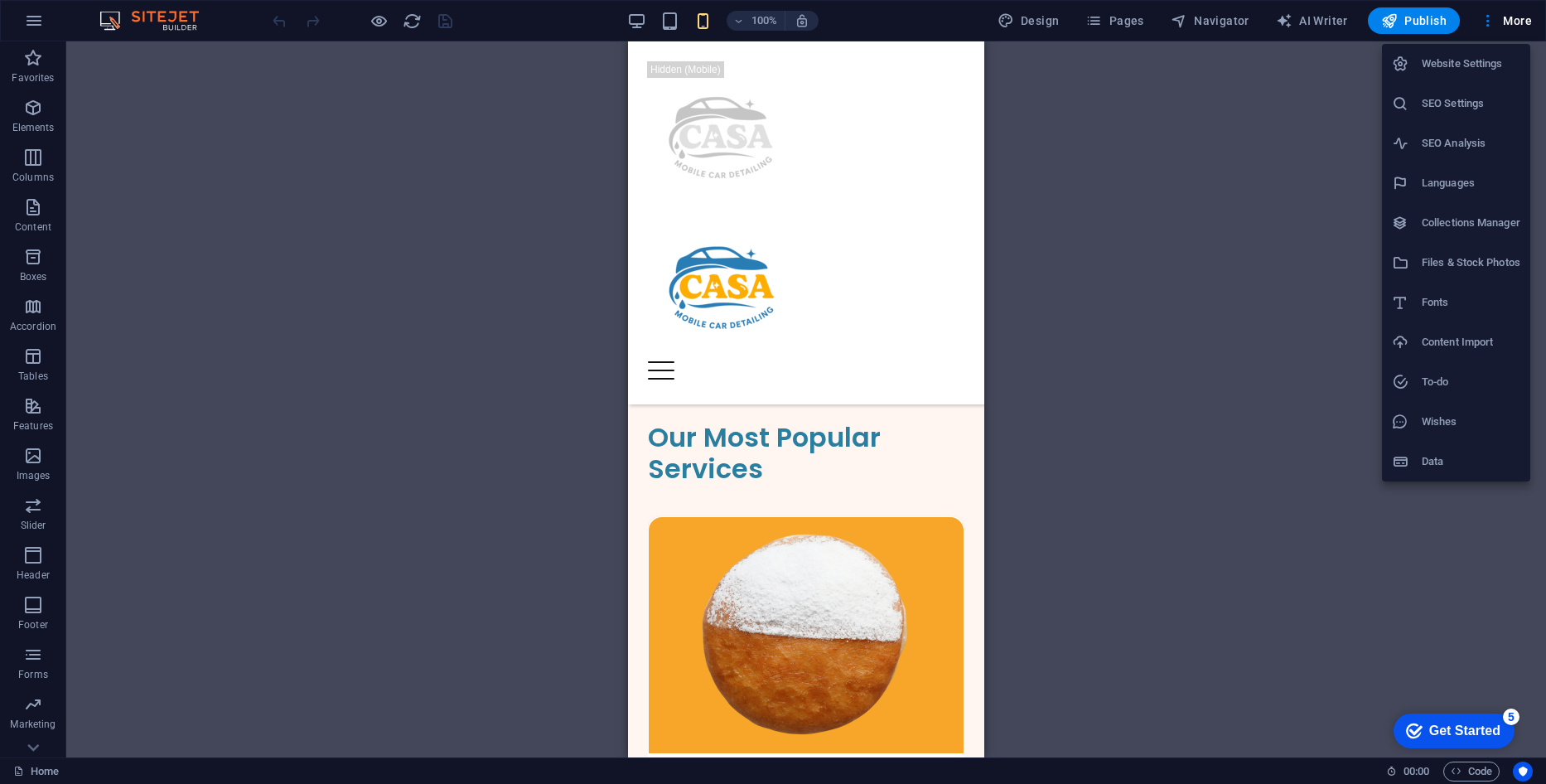
click at [1114, 18] on div at bounding box center [773, 392] width 1546 height 784
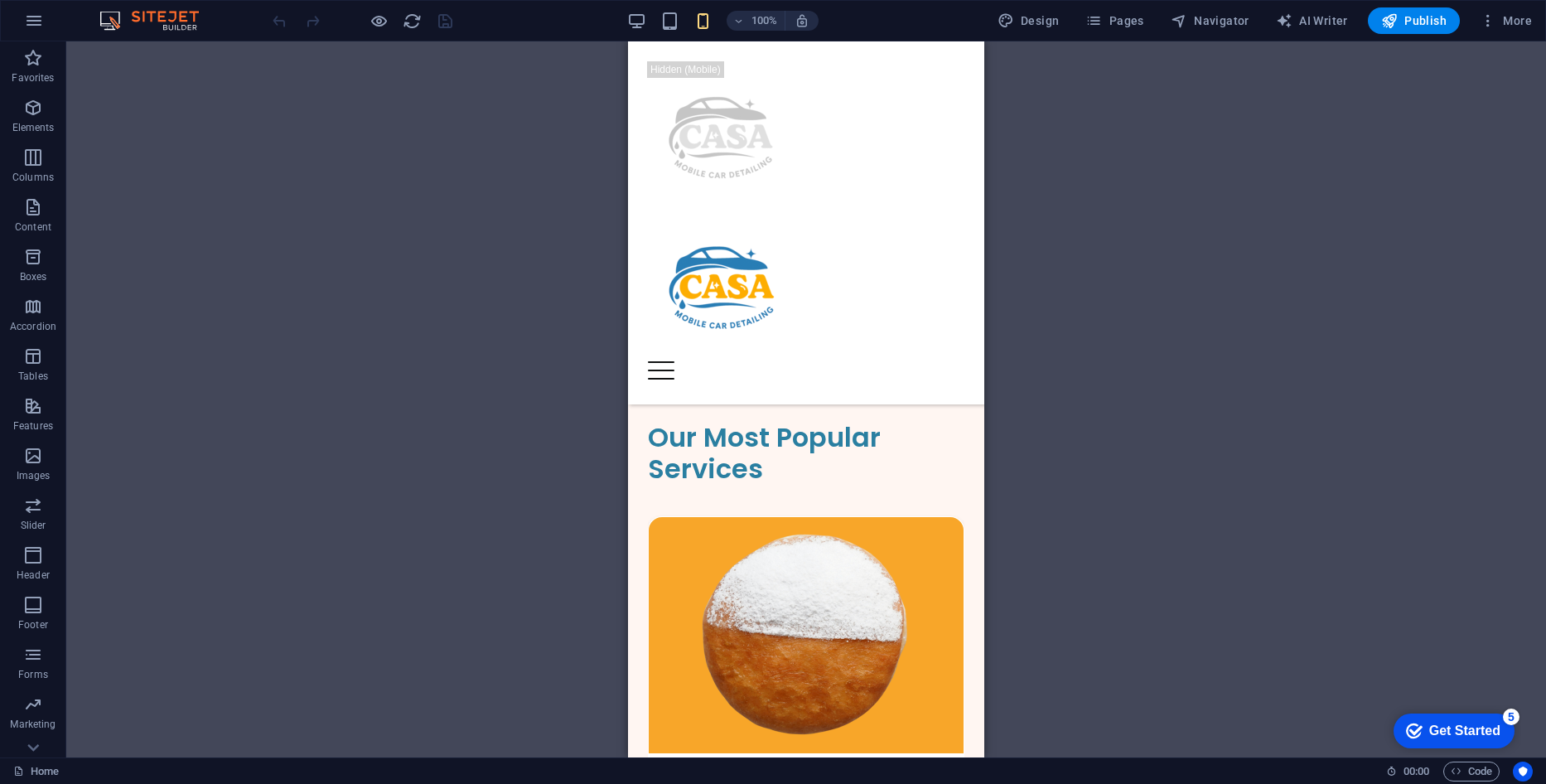
click at [1114, 18] on div "Website Settings SEO Settings SEO Analysis Languages Collections Manager Files …" at bounding box center [773, 397] width 1546 height 774
click at [1114, 18] on span "Pages" at bounding box center [1113, 21] width 58 height 17
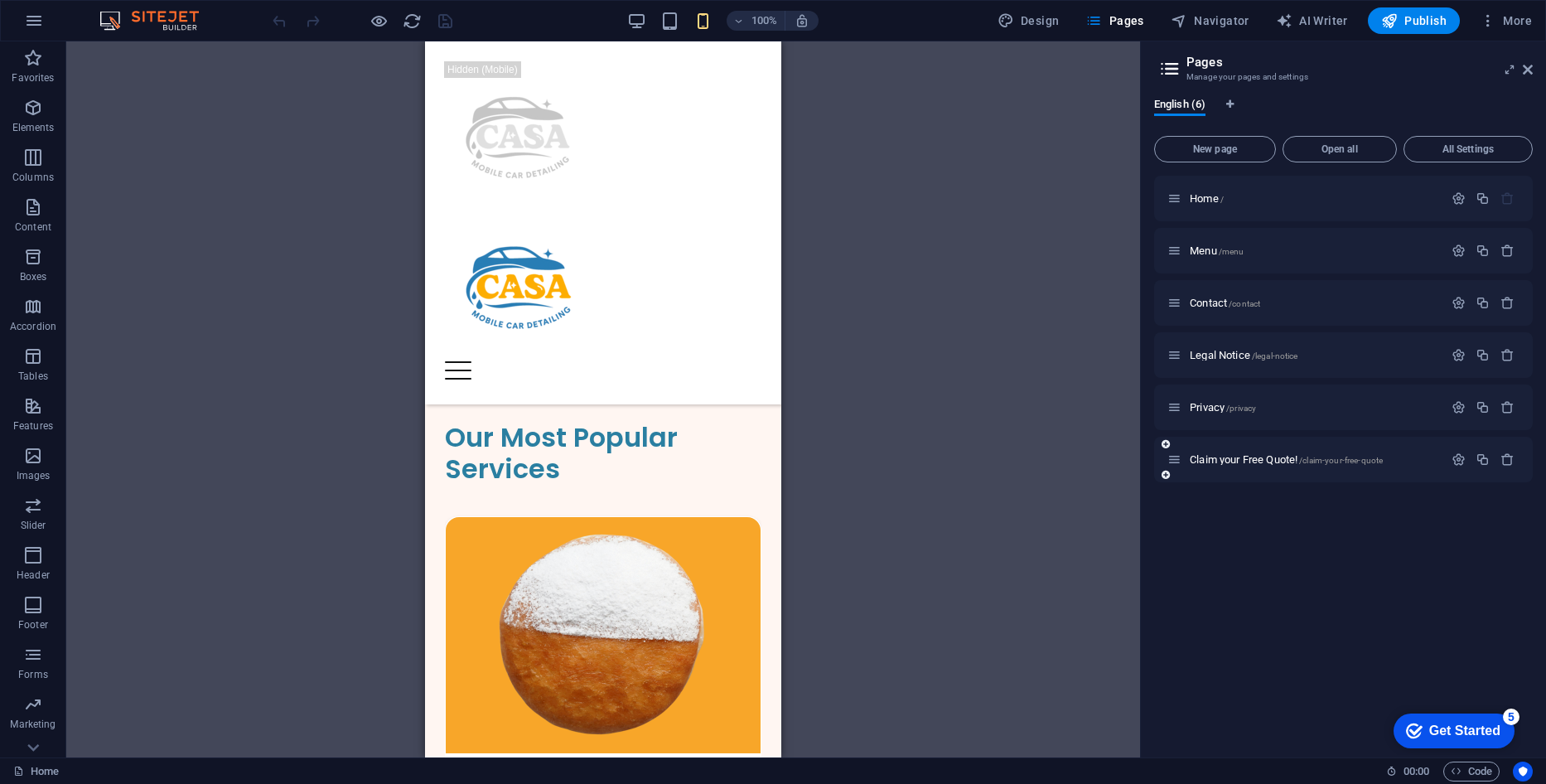
click at [1241, 467] on div "Claim your Free Quote! /claim-your-free-quote" at bounding box center [1305, 458] width 276 height 19
click at [1238, 457] on span "Claim your Free Quote! /claim-your-free-quote" at bounding box center [1286, 459] width 193 height 13
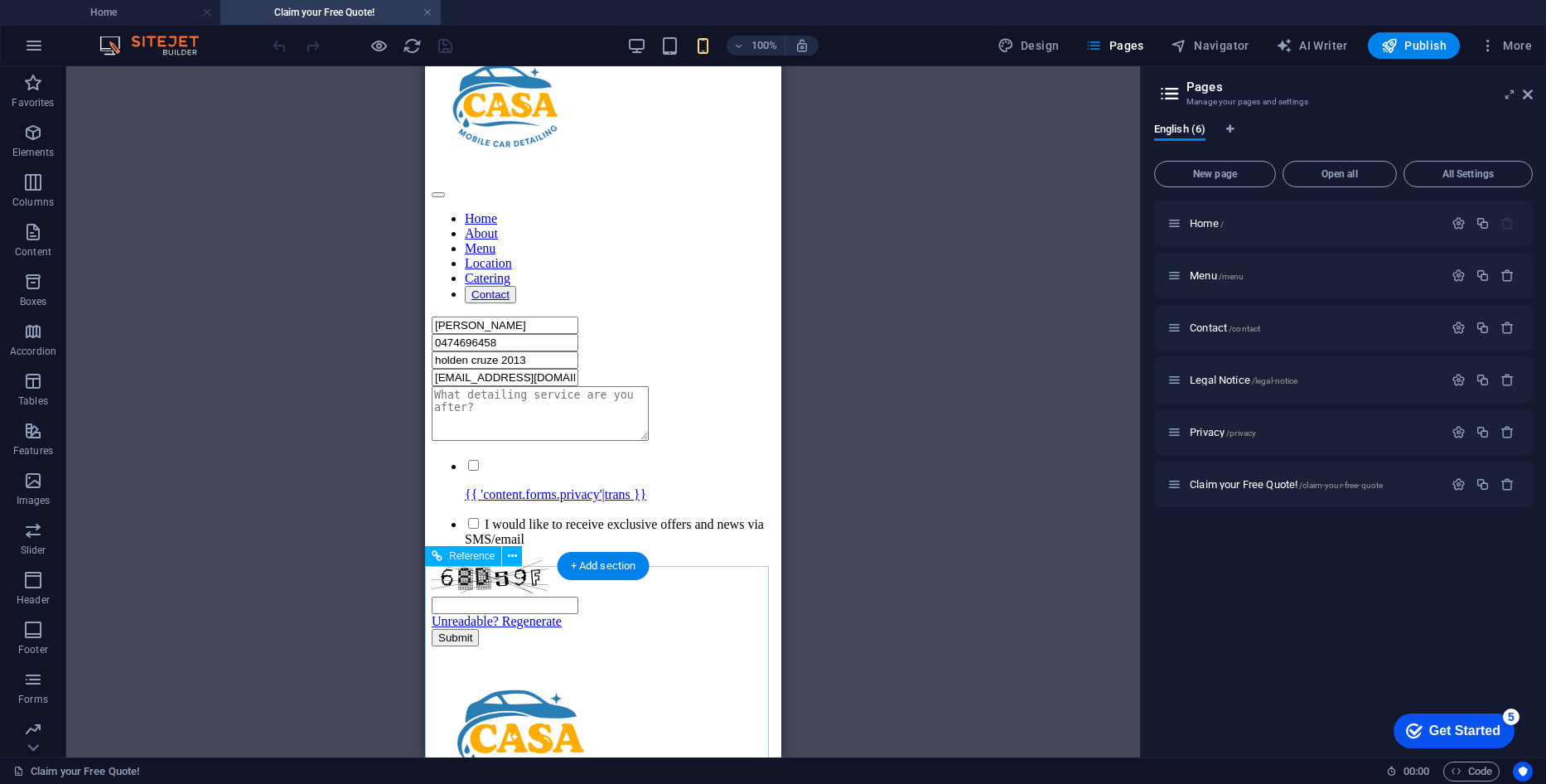
scroll to position [0, 0]
